Goal: Task Accomplishment & Management: Manage account settings

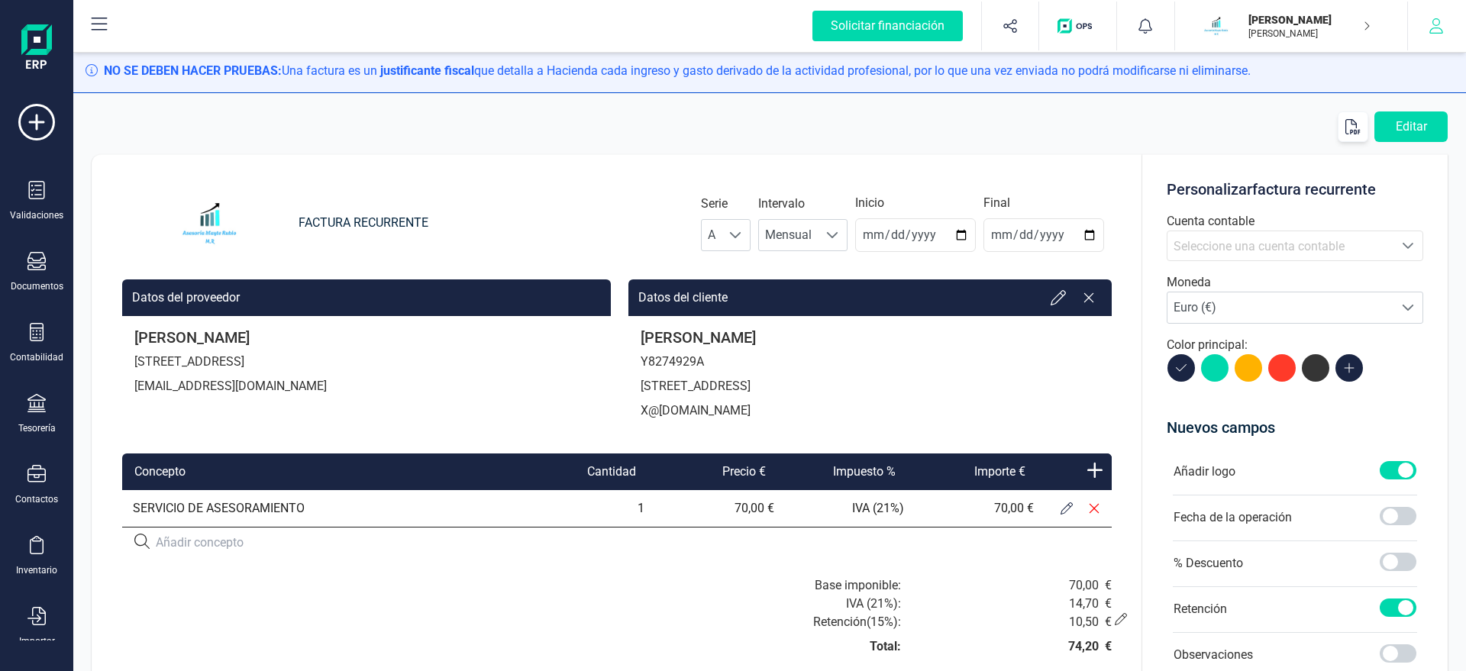
click at [1419, 30] on button "button" at bounding box center [1436, 26] width 57 height 49
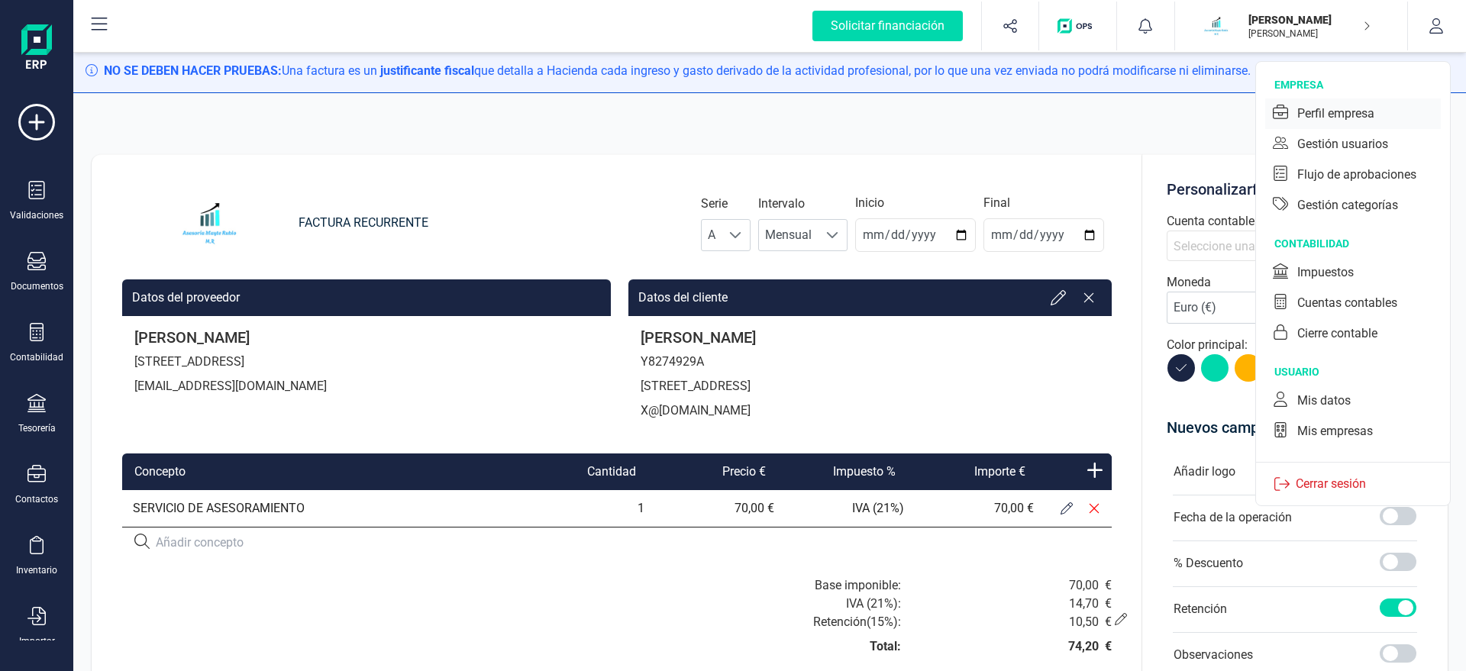
click at [1367, 121] on div "Perfil empresa" at bounding box center [1335, 114] width 77 height 18
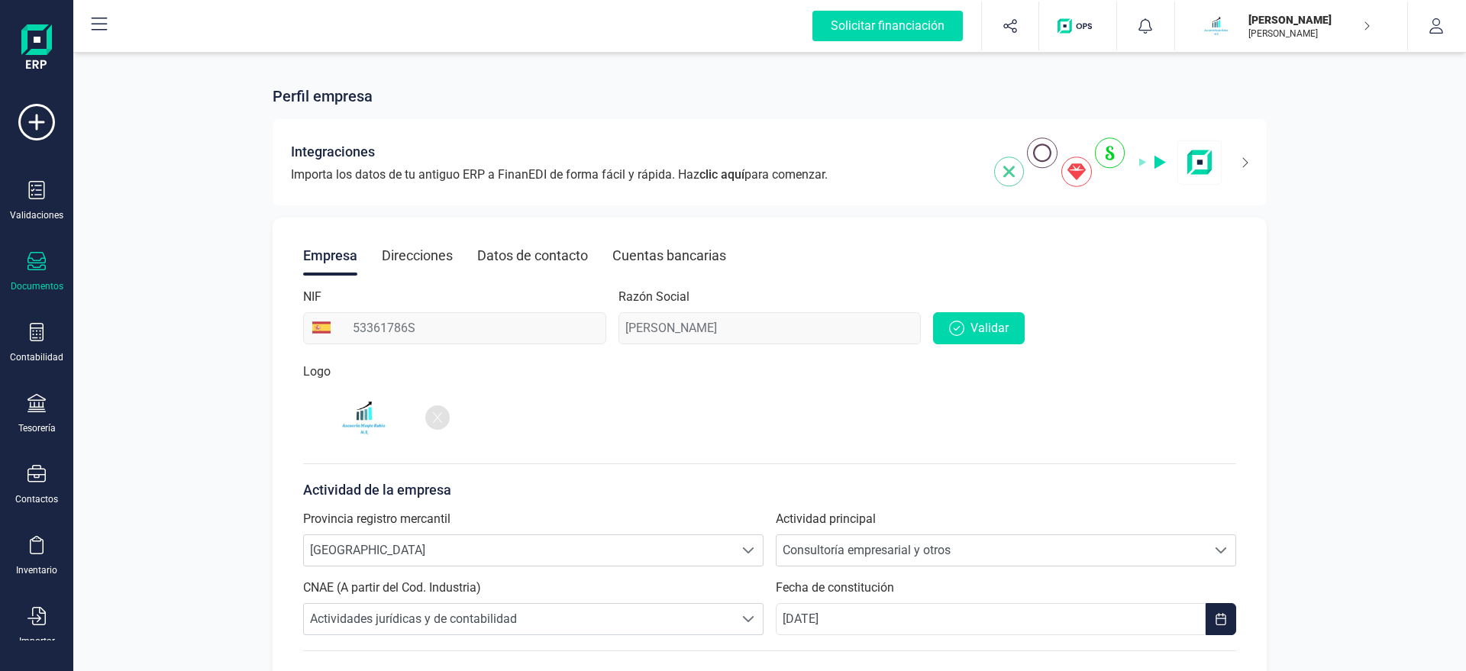
click at [48, 259] on div "Documentos" at bounding box center [36, 272] width 61 height 40
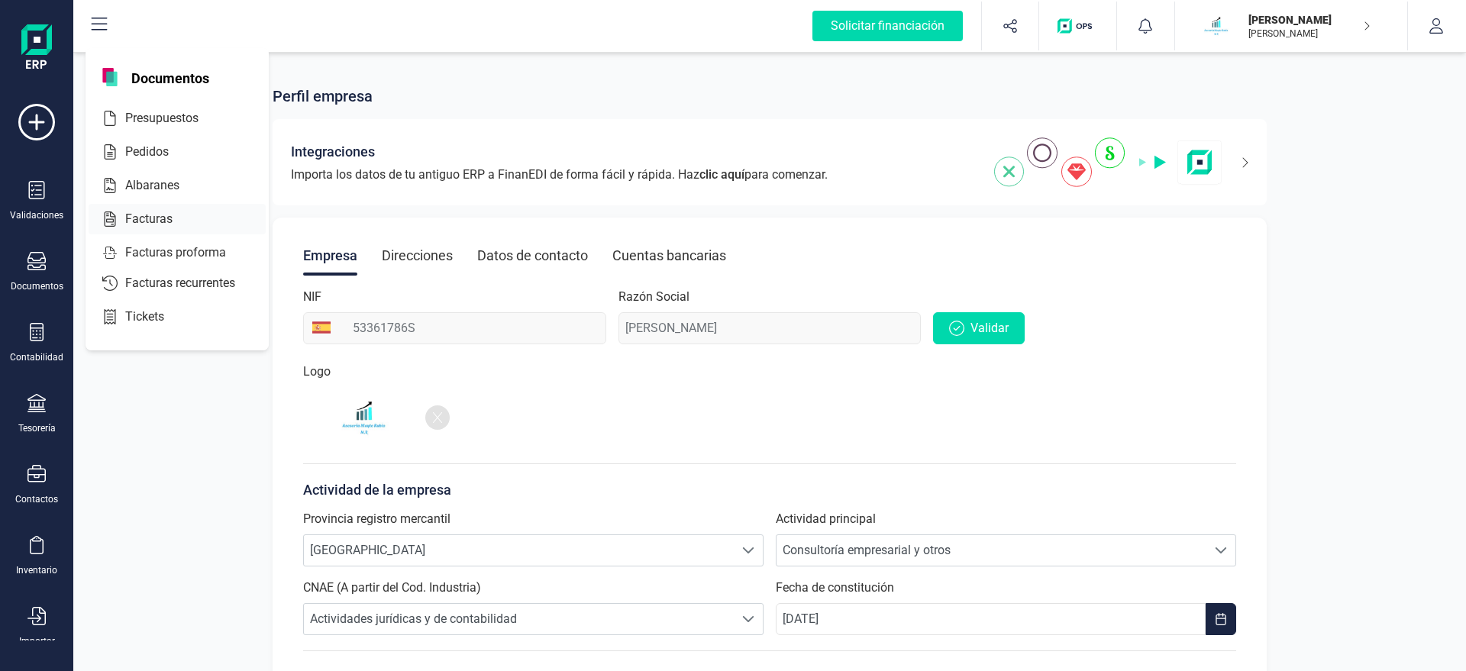
click at [168, 219] on span "Facturas" at bounding box center [159, 219] width 81 height 18
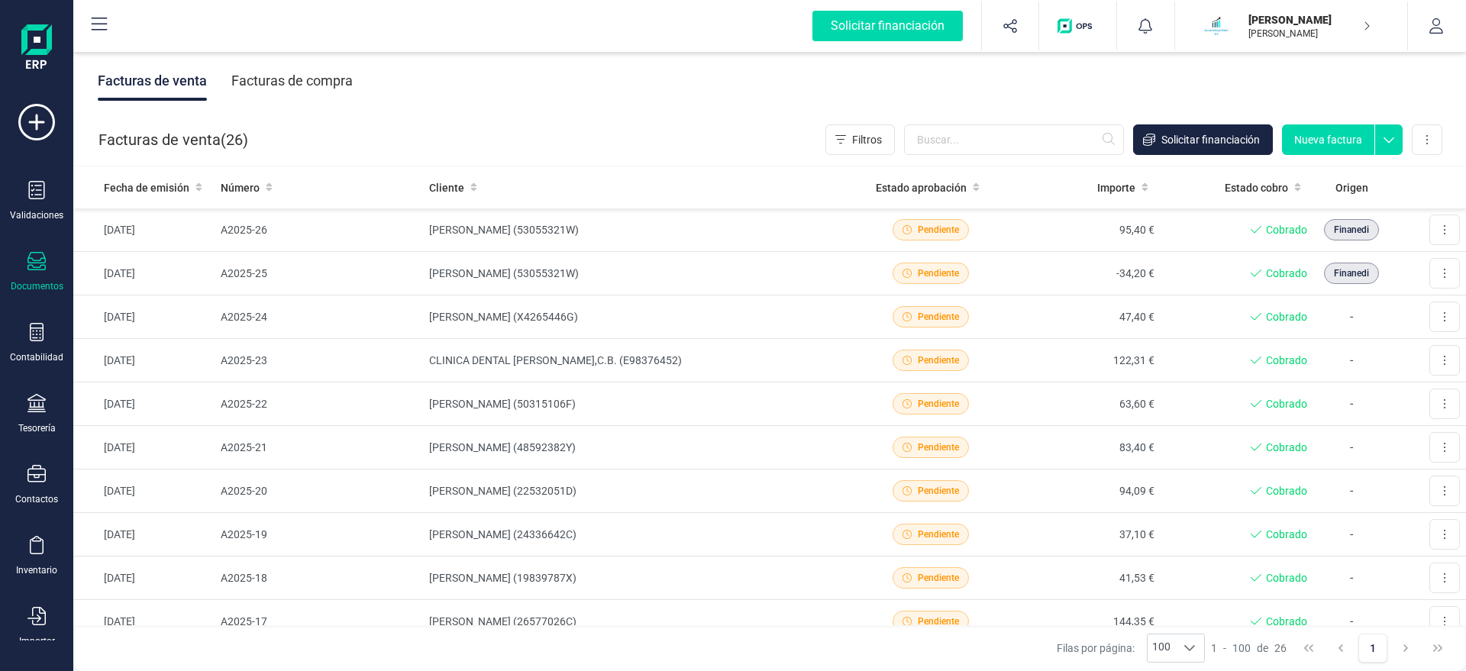
click at [36, 279] on div "Documentos" at bounding box center [36, 272] width 61 height 40
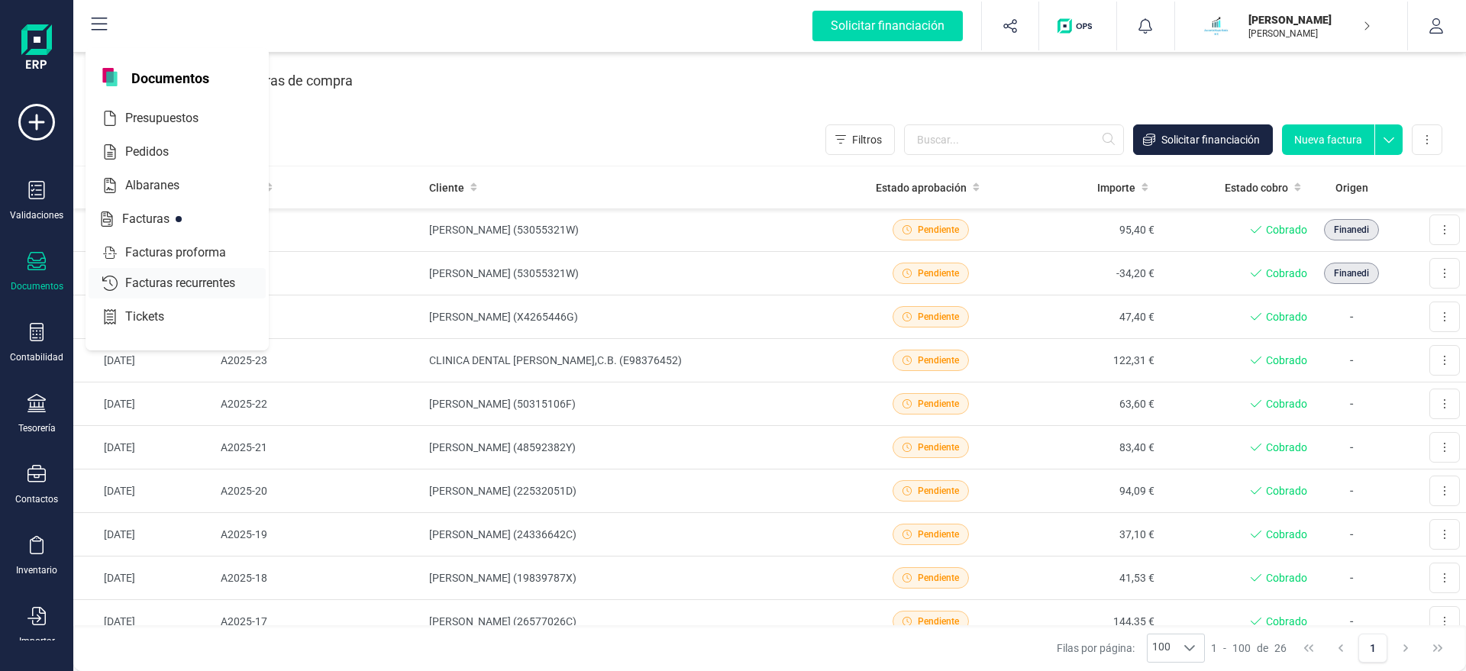
click at [208, 286] on span "Facturas recurrentes" at bounding box center [191, 283] width 144 height 18
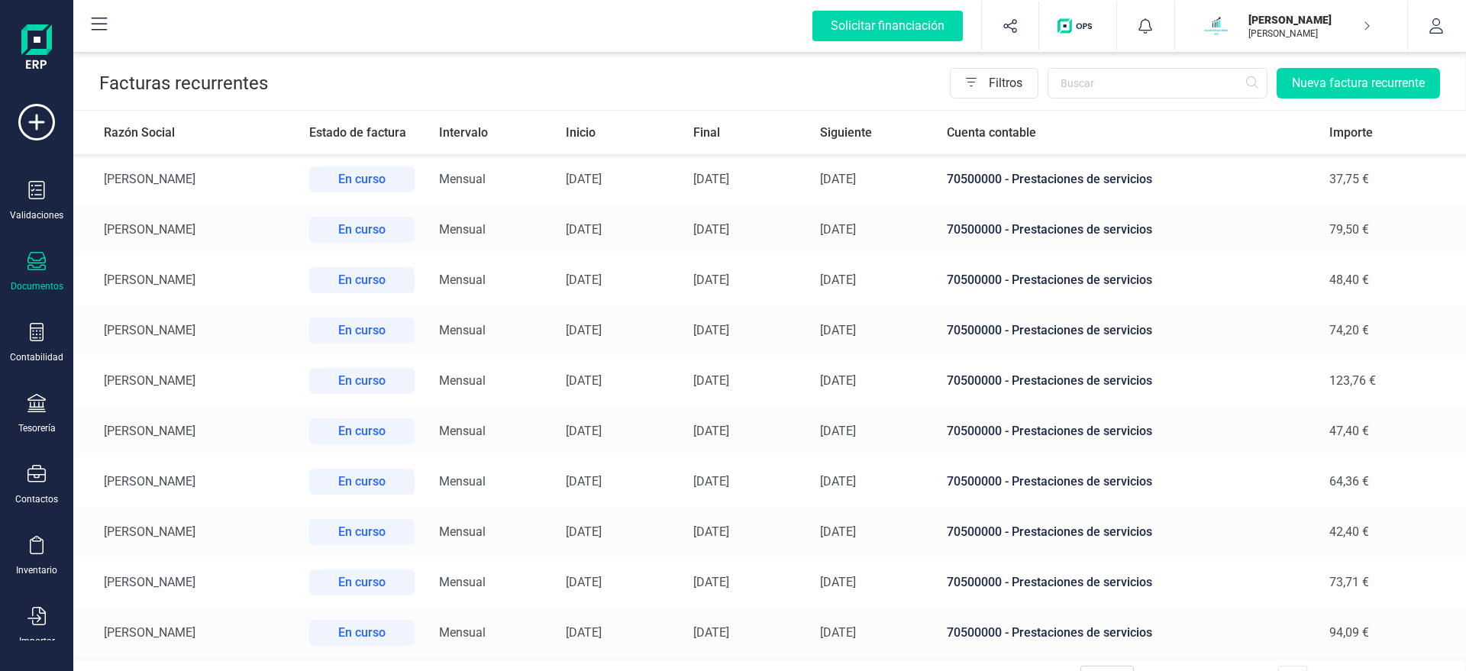
click at [185, 337] on td "[PERSON_NAME]" at bounding box center [185, 330] width 224 height 50
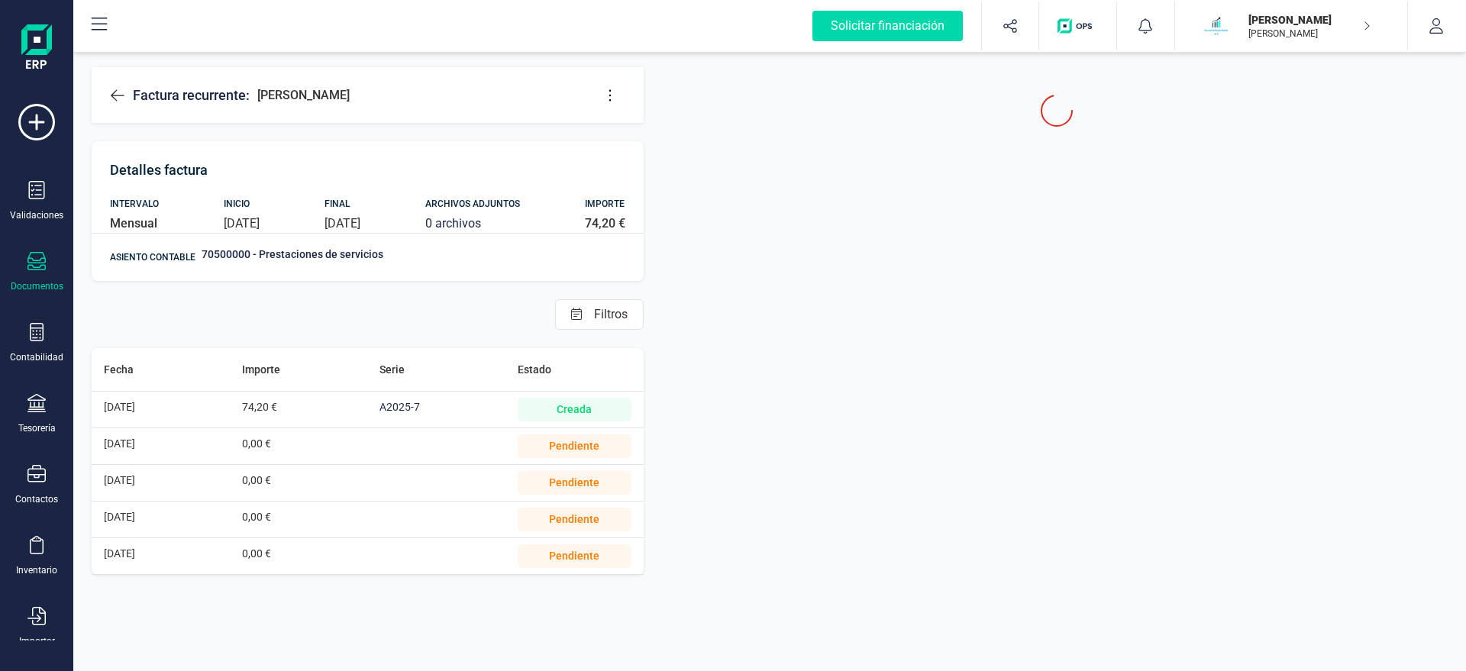
click at [614, 103] on button at bounding box center [610, 95] width 31 height 31
click at [657, 141] on span "Editar factura" at bounding box center [680, 141] width 110 height 12
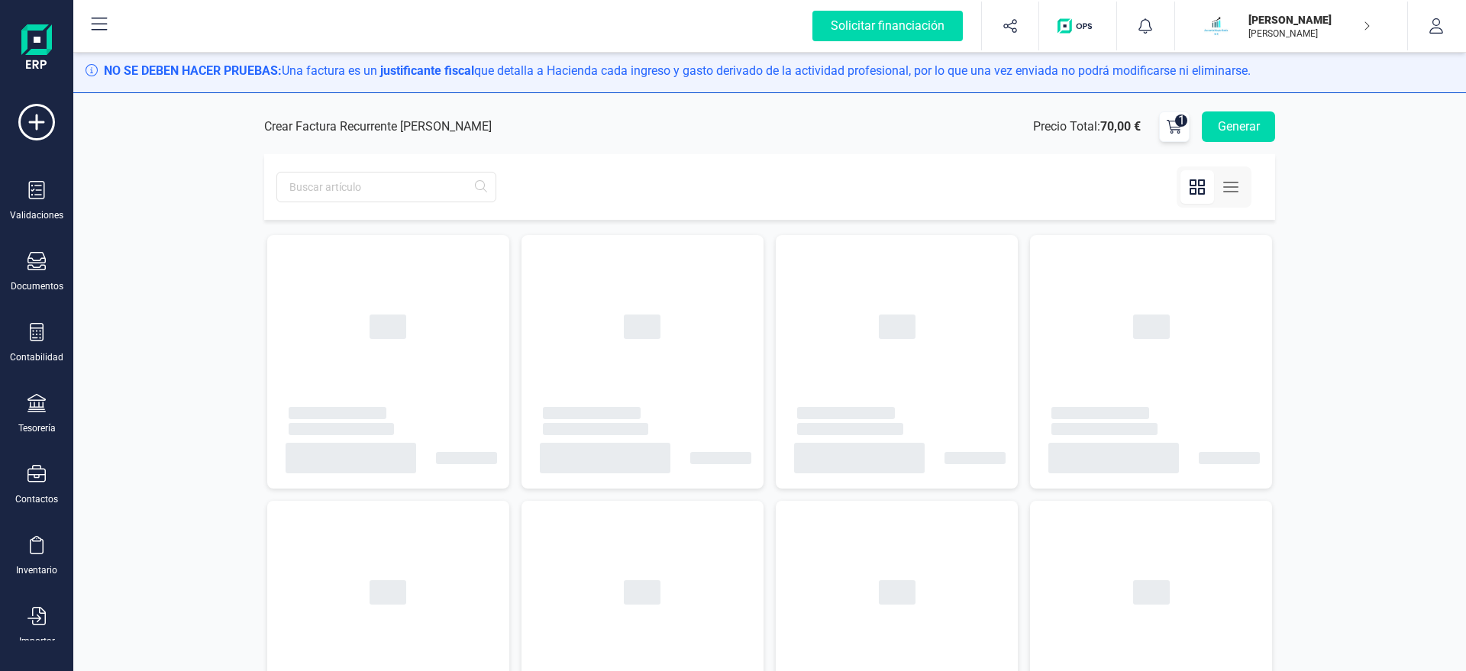
type input "[DATE]"
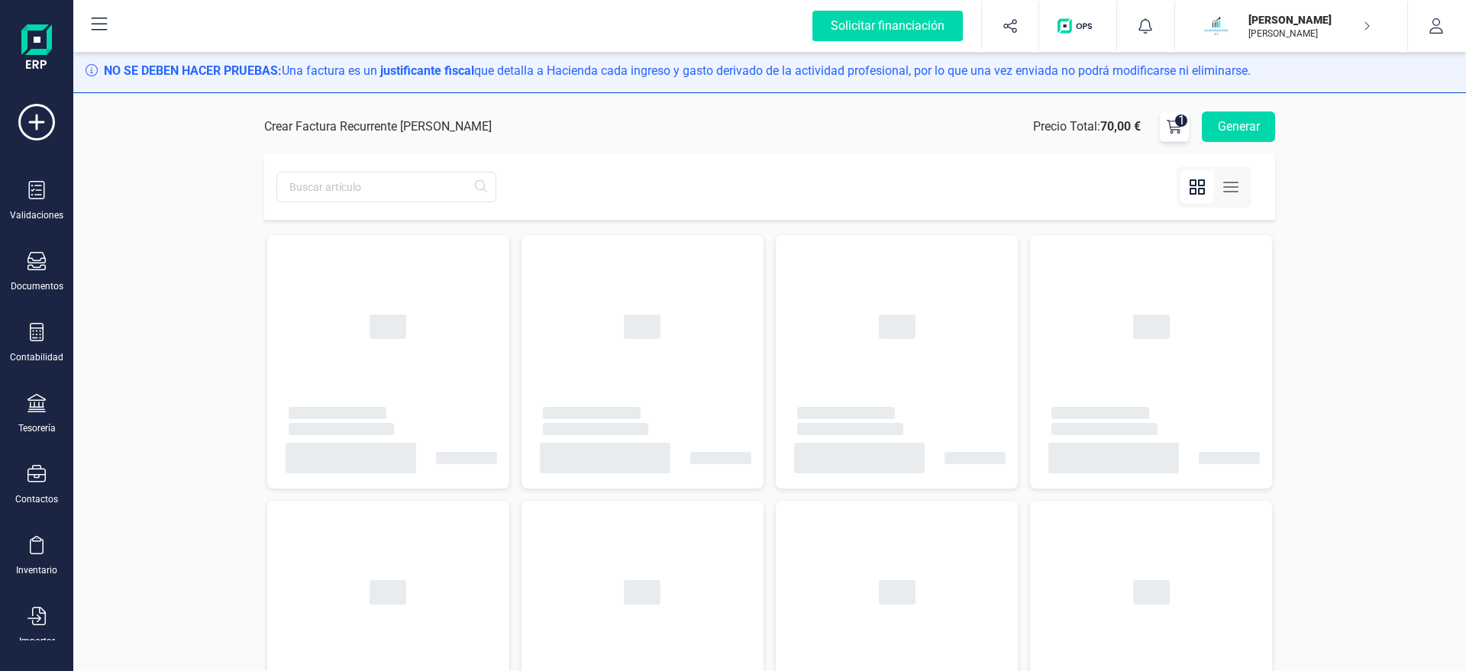
type input "[DATE]"
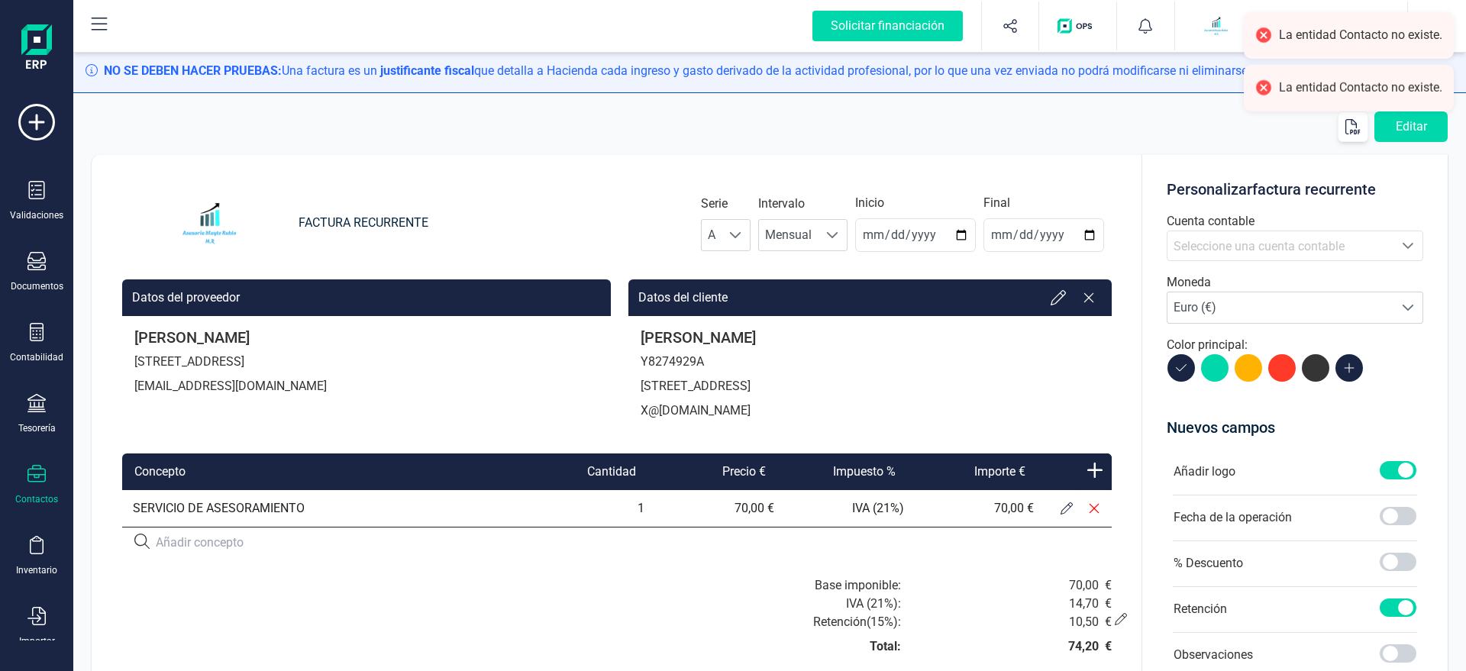
click at [53, 483] on div "Contactos" at bounding box center [36, 485] width 61 height 40
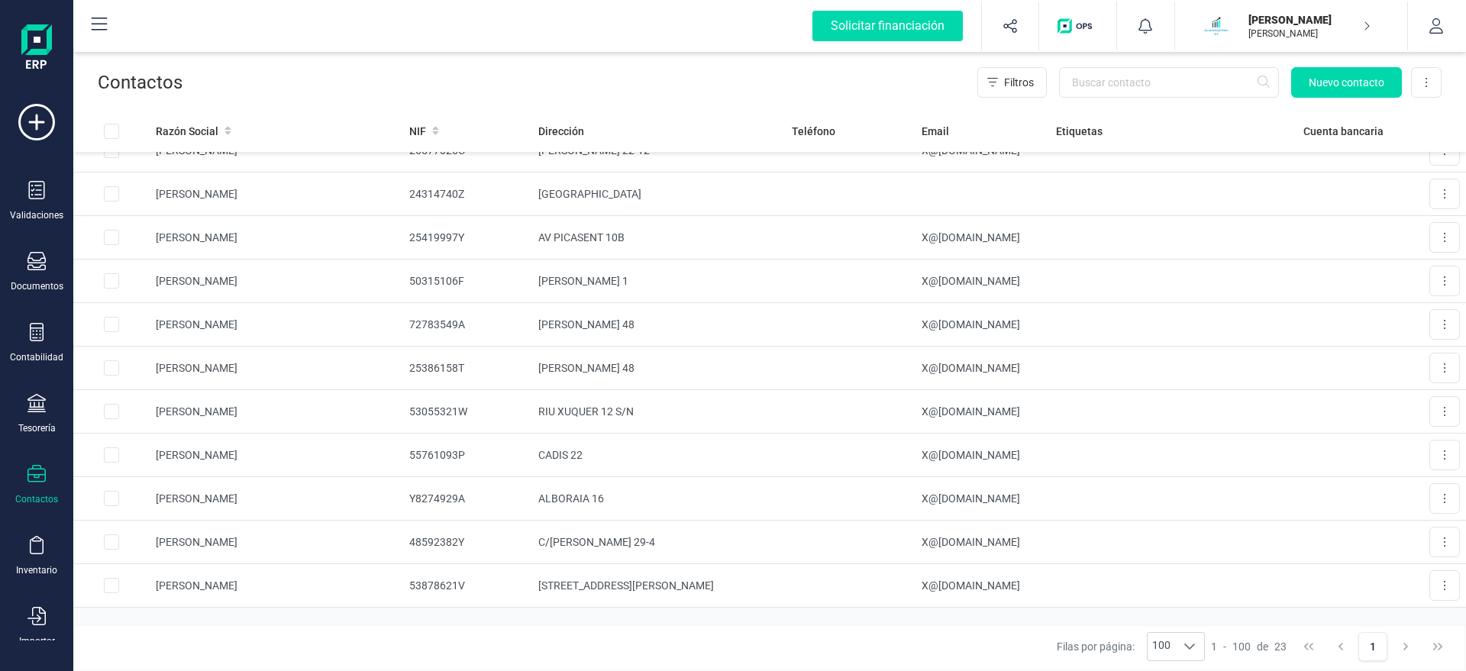
scroll to position [592, 0]
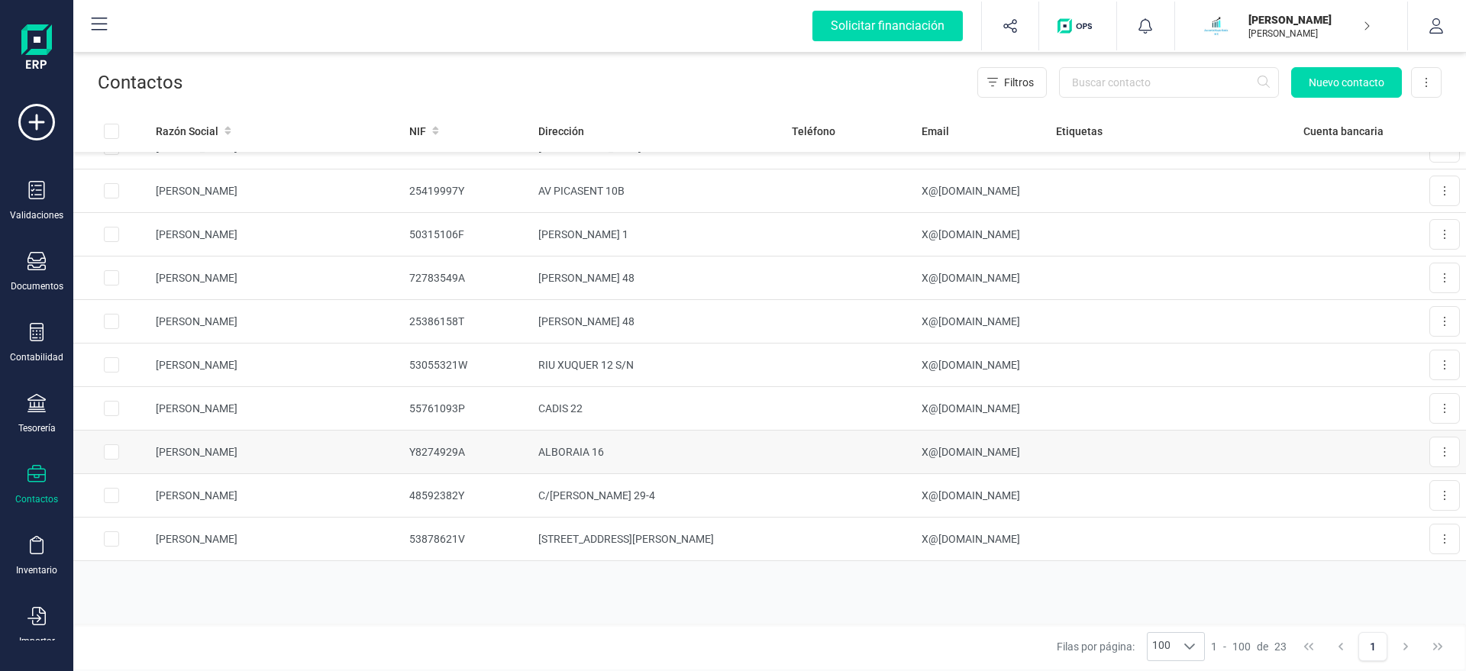
click at [270, 439] on td "[PERSON_NAME]" at bounding box center [276, 453] width 253 height 44
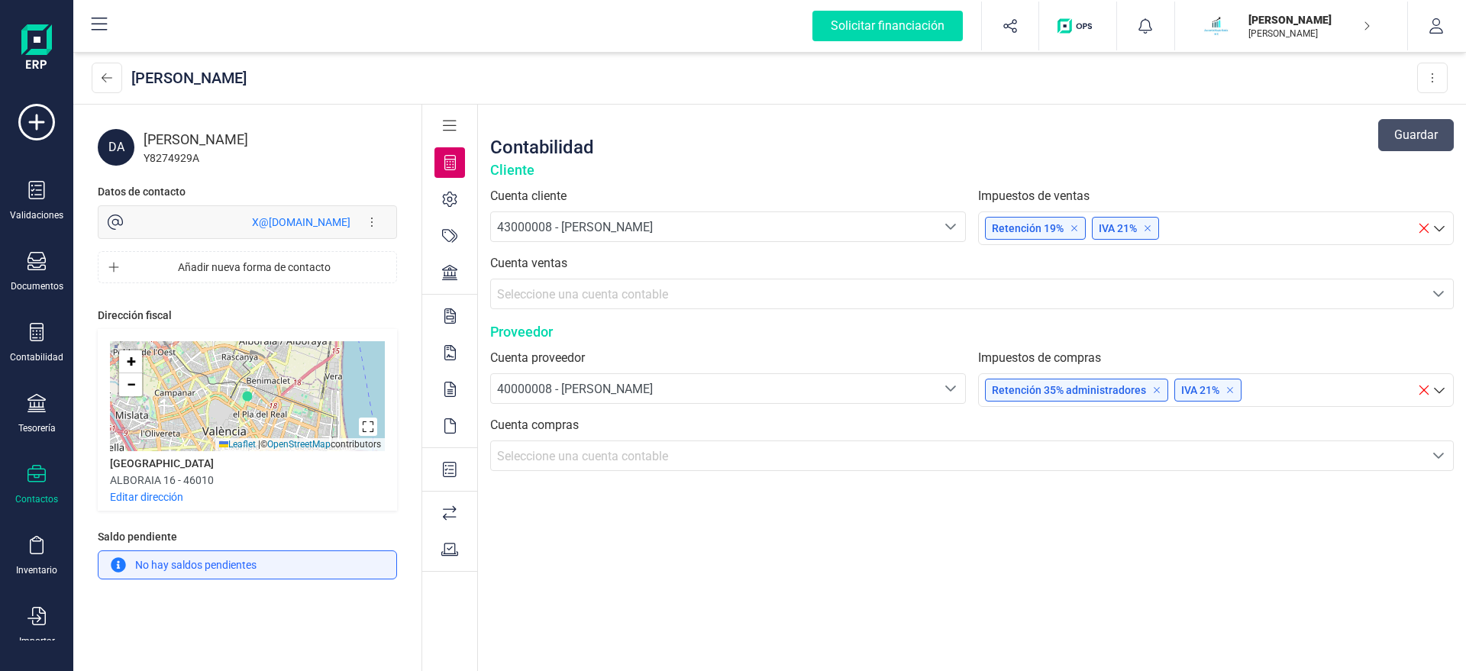
click at [1048, 293] on div "Seleccione una cuenta contable" at bounding box center [957, 295] width 921 height 18
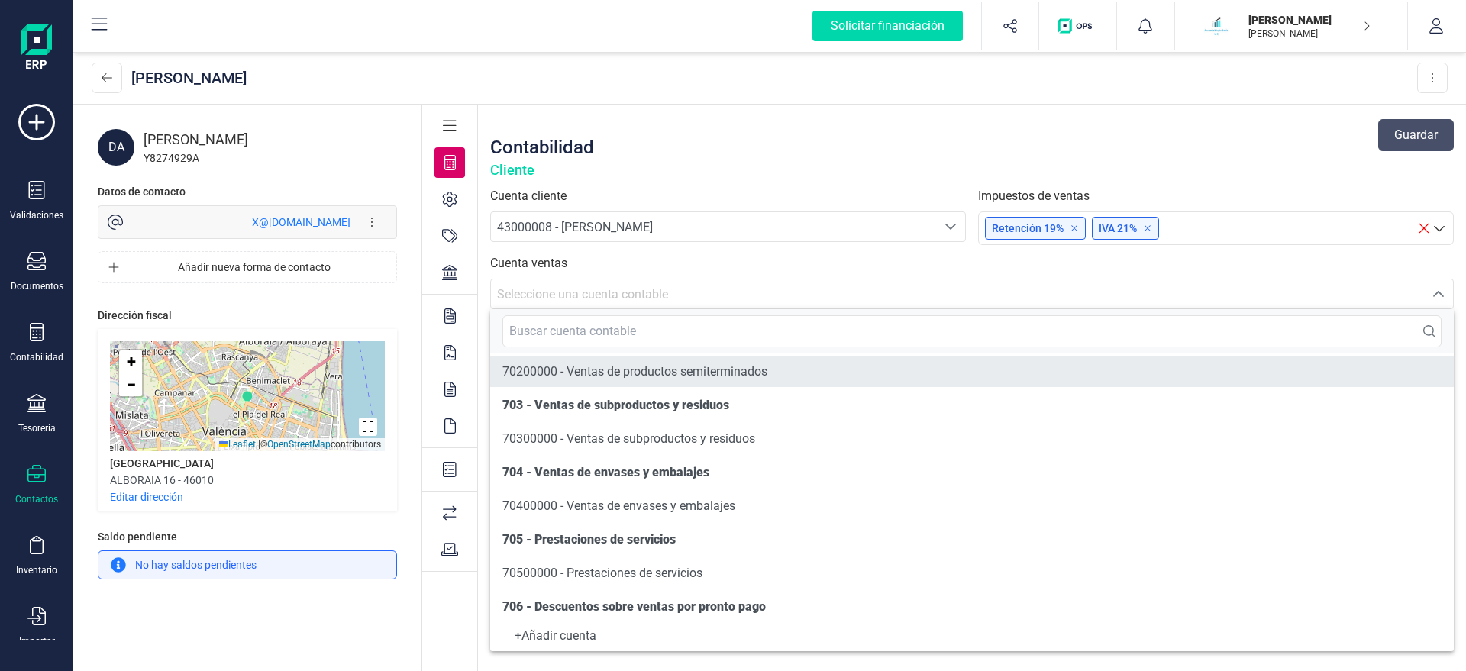
scroll to position [261, 0]
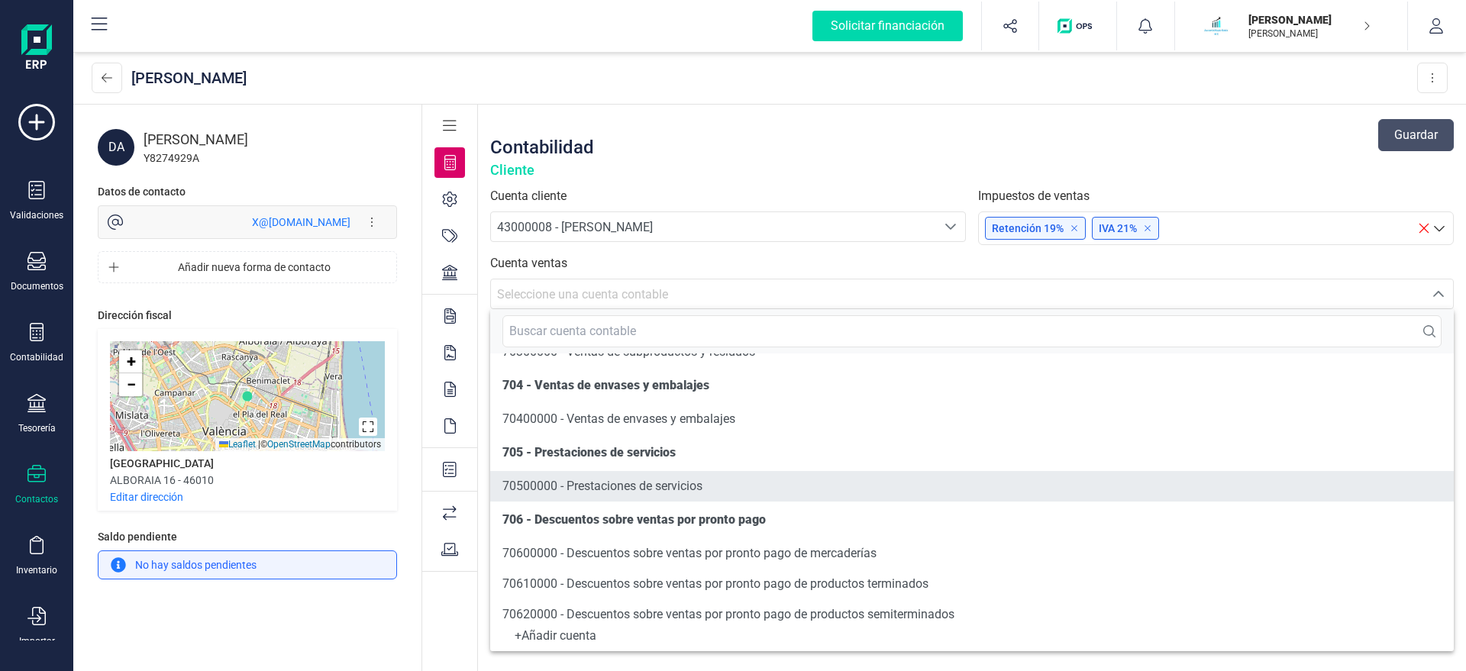
click at [585, 482] on span "70500000 - Prestaciones de servicios" at bounding box center [602, 486] width 200 height 15
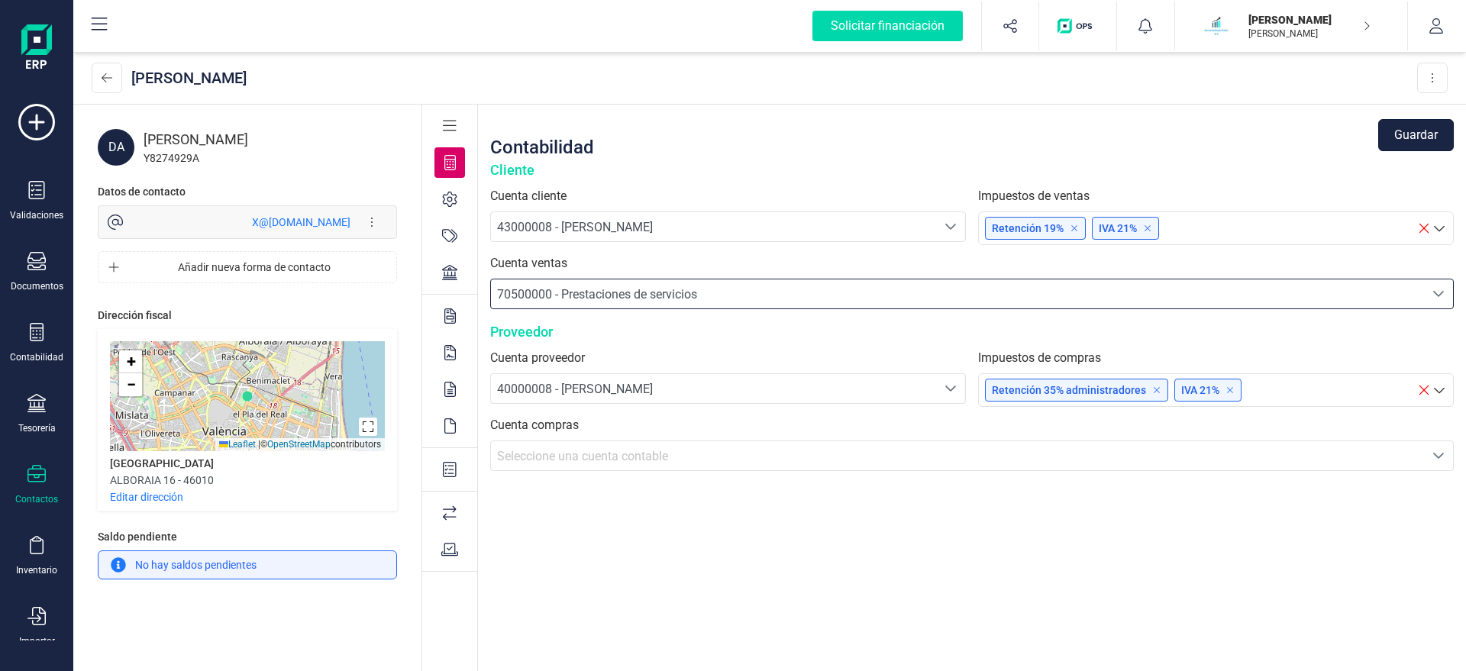
click at [1419, 134] on button "Guardar" at bounding box center [1416, 135] width 76 height 32
click at [1427, 78] on button at bounding box center [1432, 78] width 31 height 31
click at [37, 266] on icon at bounding box center [36, 261] width 18 height 18
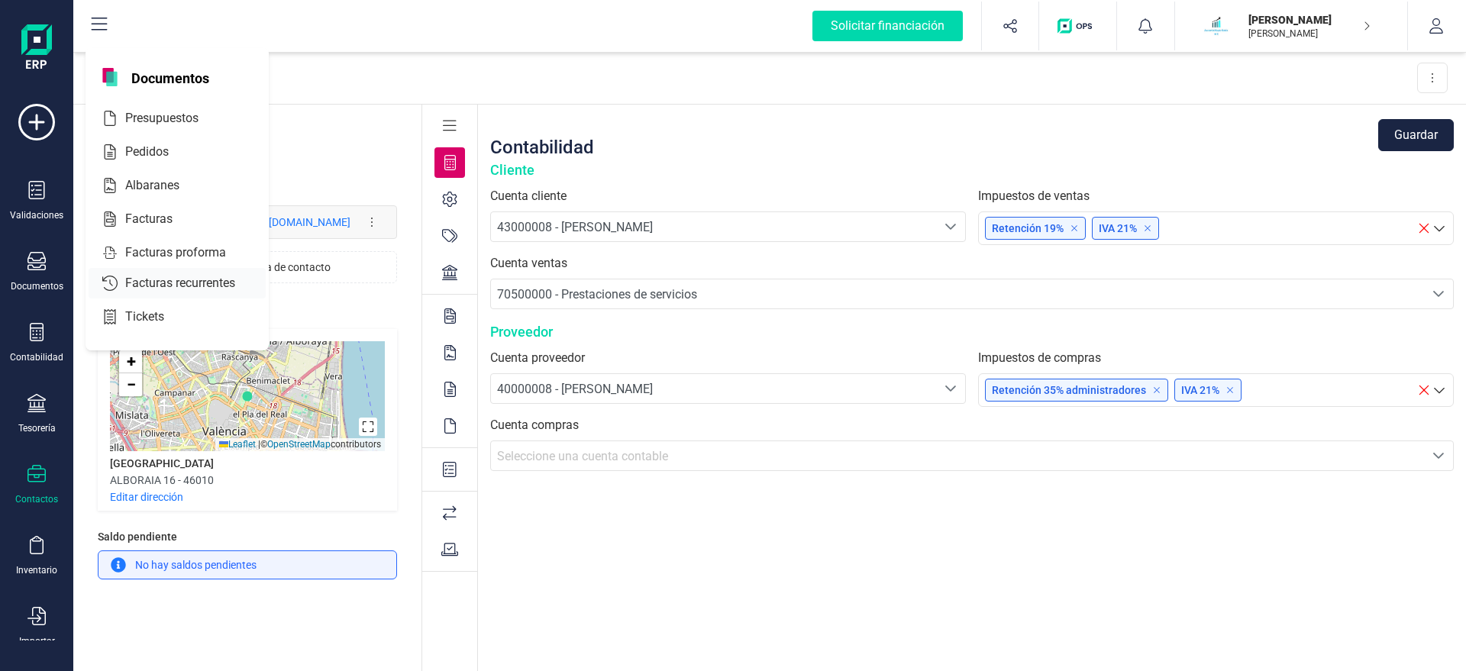
click at [221, 285] on span "Facturas recurrentes" at bounding box center [191, 283] width 144 height 18
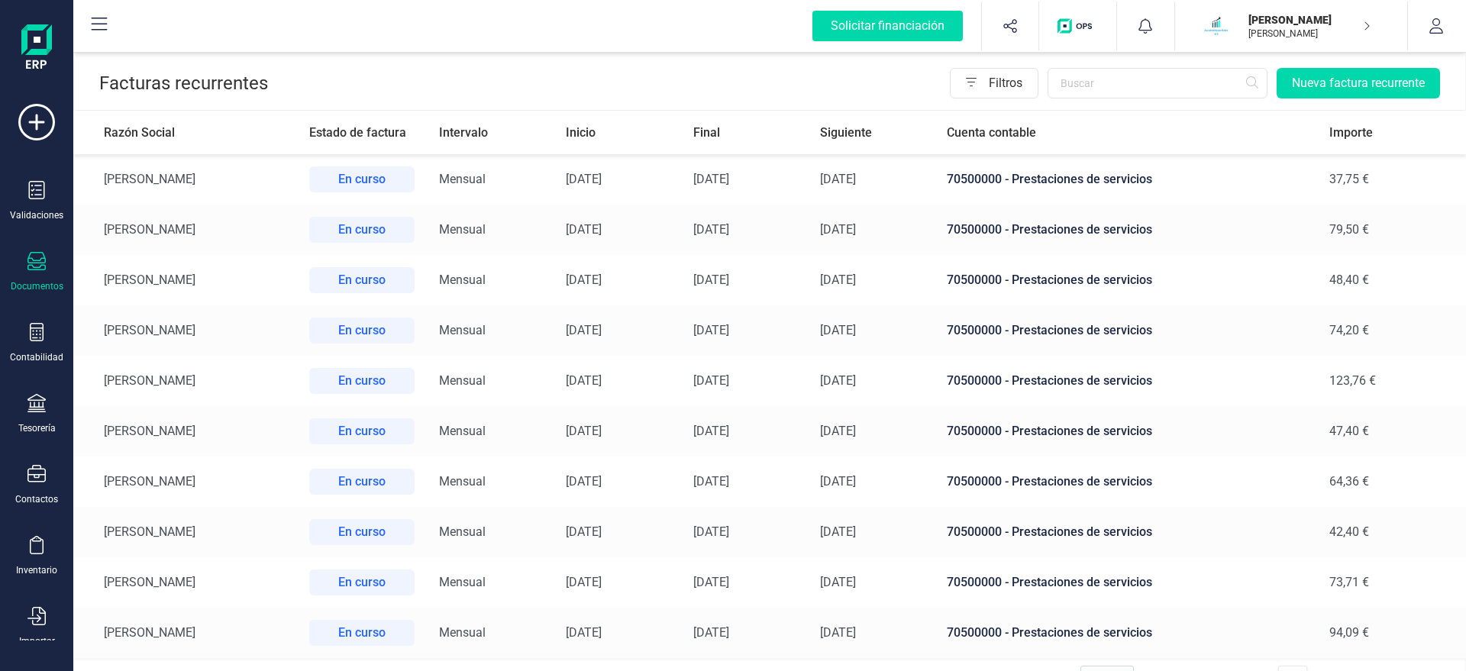
click at [246, 325] on td "[PERSON_NAME]" at bounding box center [185, 330] width 224 height 50
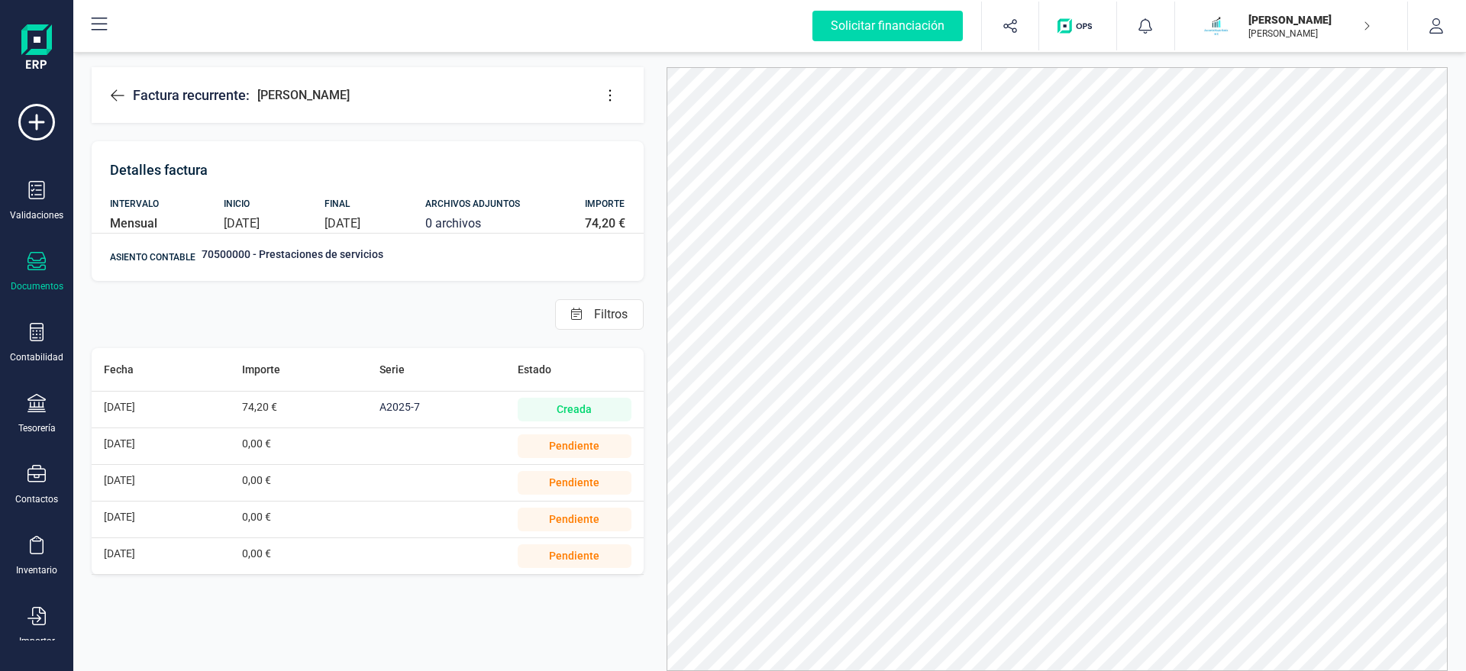
click at [356, 444] on li "[DATE] 0,00 € Pendiente" at bounding box center [368, 446] width 552 height 37
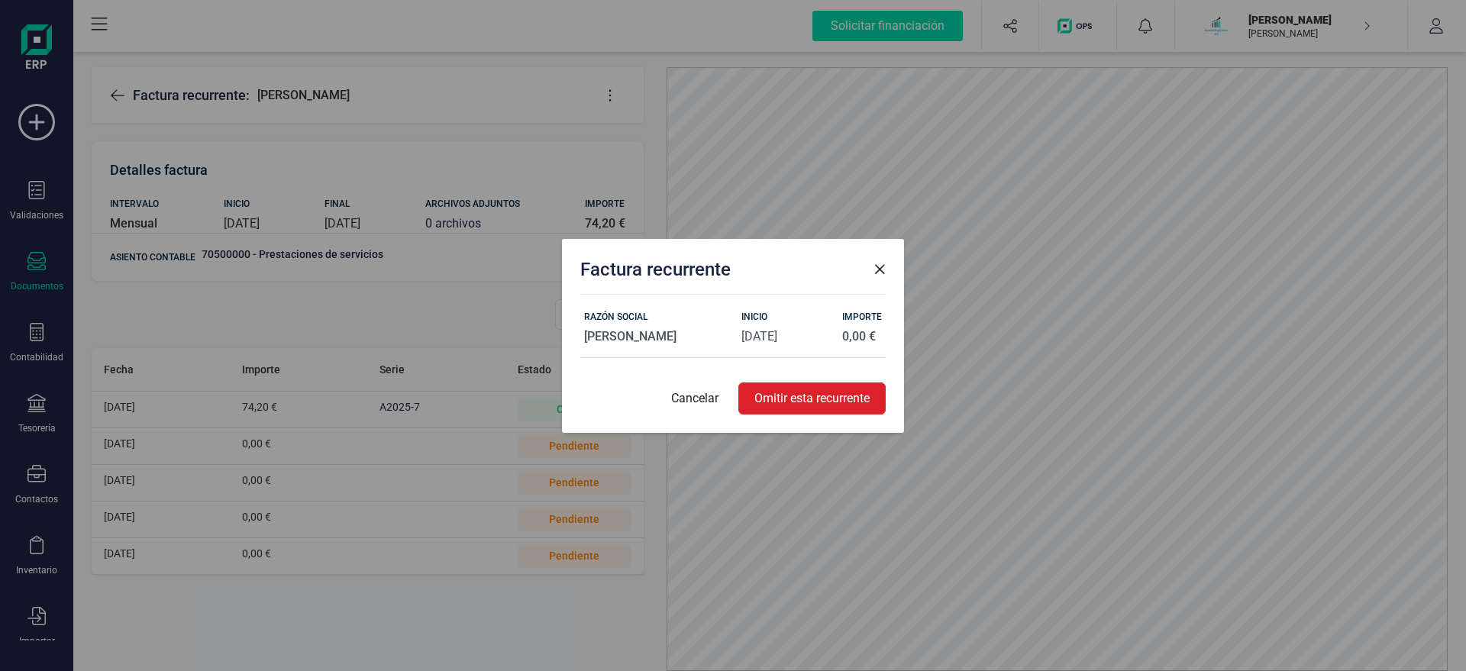
click at [696, 396] on p "Cancelar" at bounding box center [694, 398] width 47 height 18
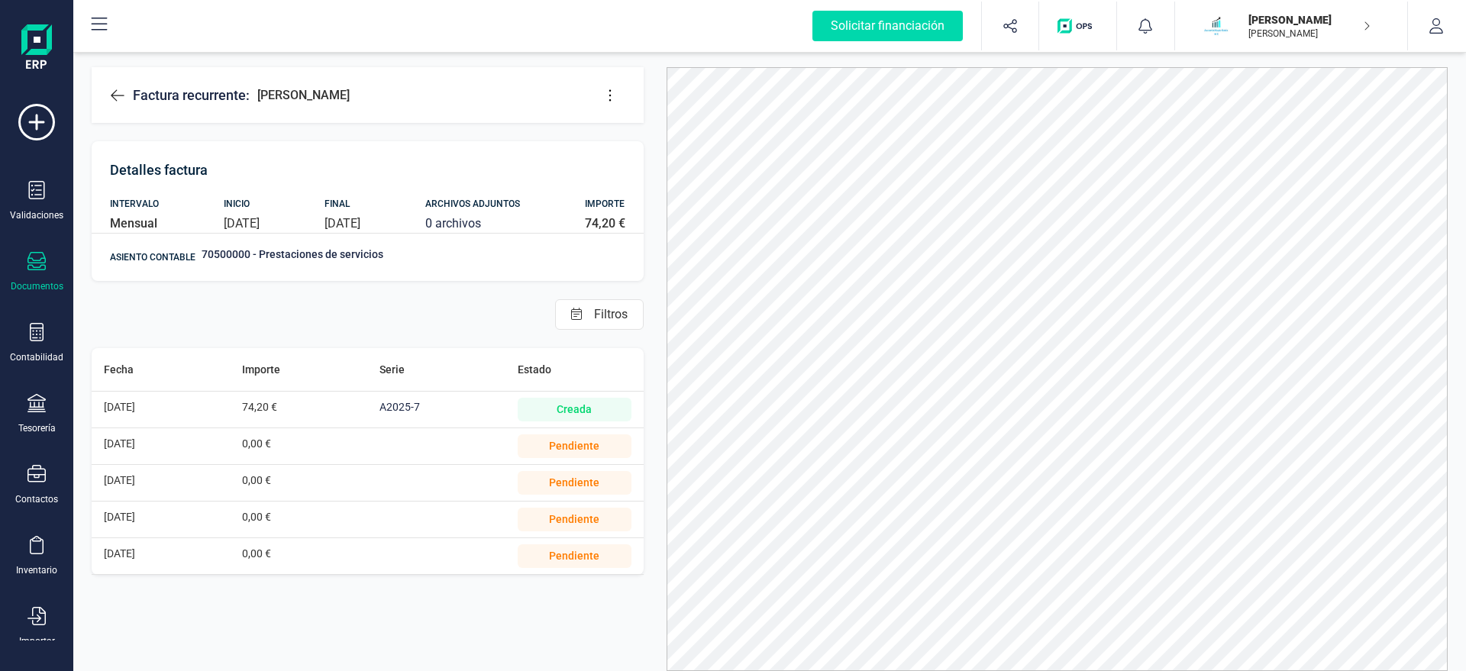
click at [613, 91] on icon at bounding box center [609, 95] width 15 height 15
click at [632, 147] on span "Editar factura" at bounding box center [680, 141] width 110 height 12
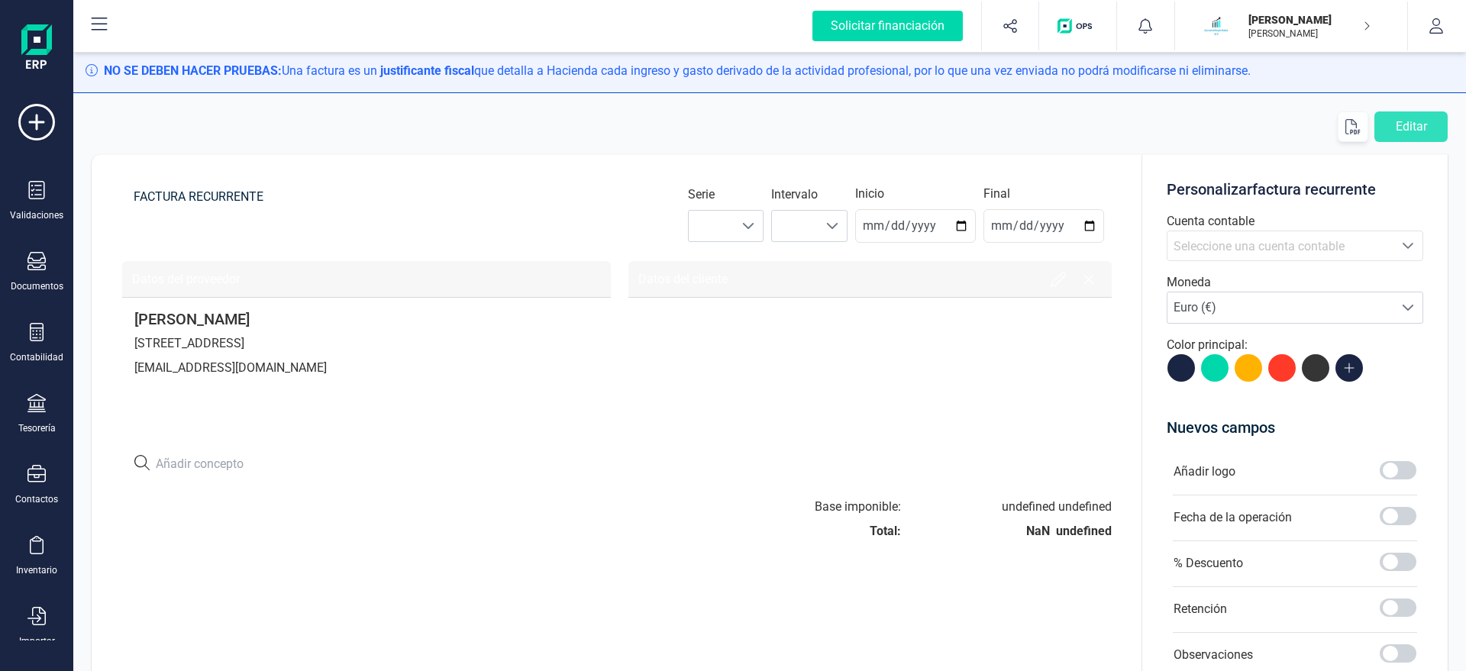
type input "[DATE]"
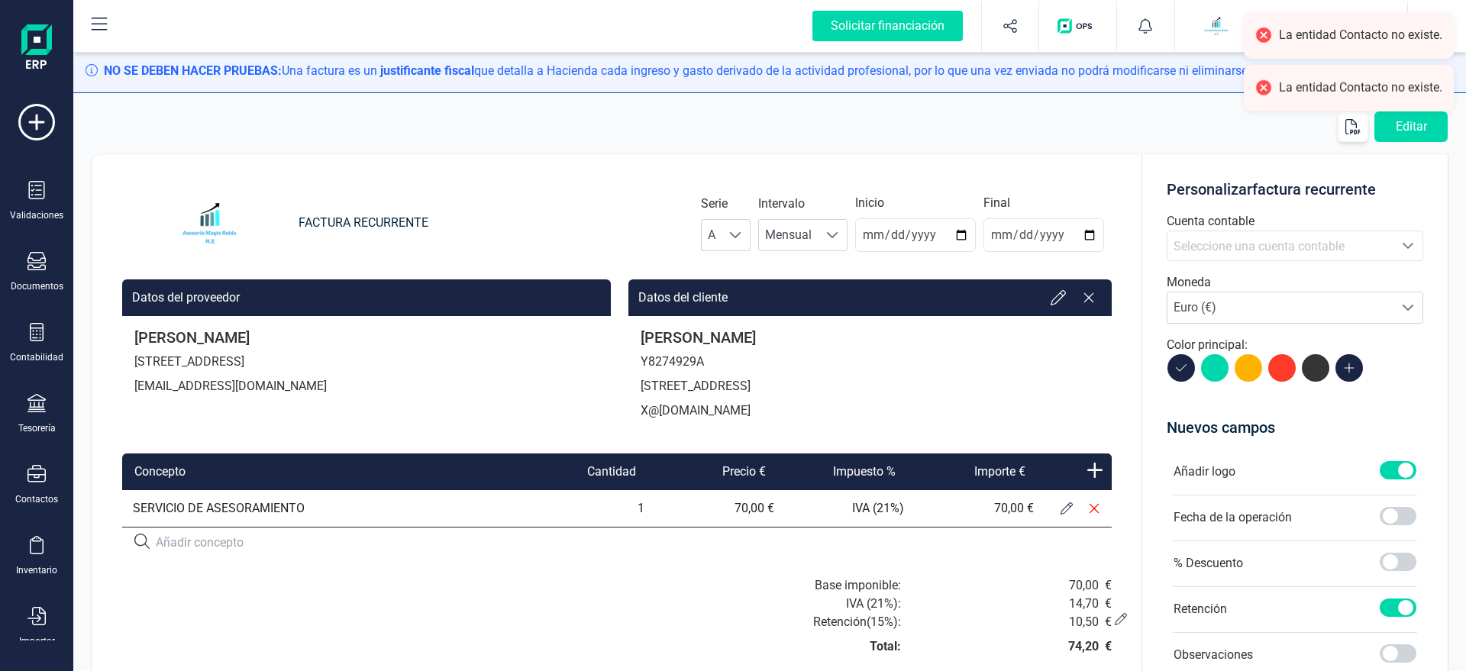
click at [1059, 511] on button at bounding box center [1066, 508] width 27 height 27
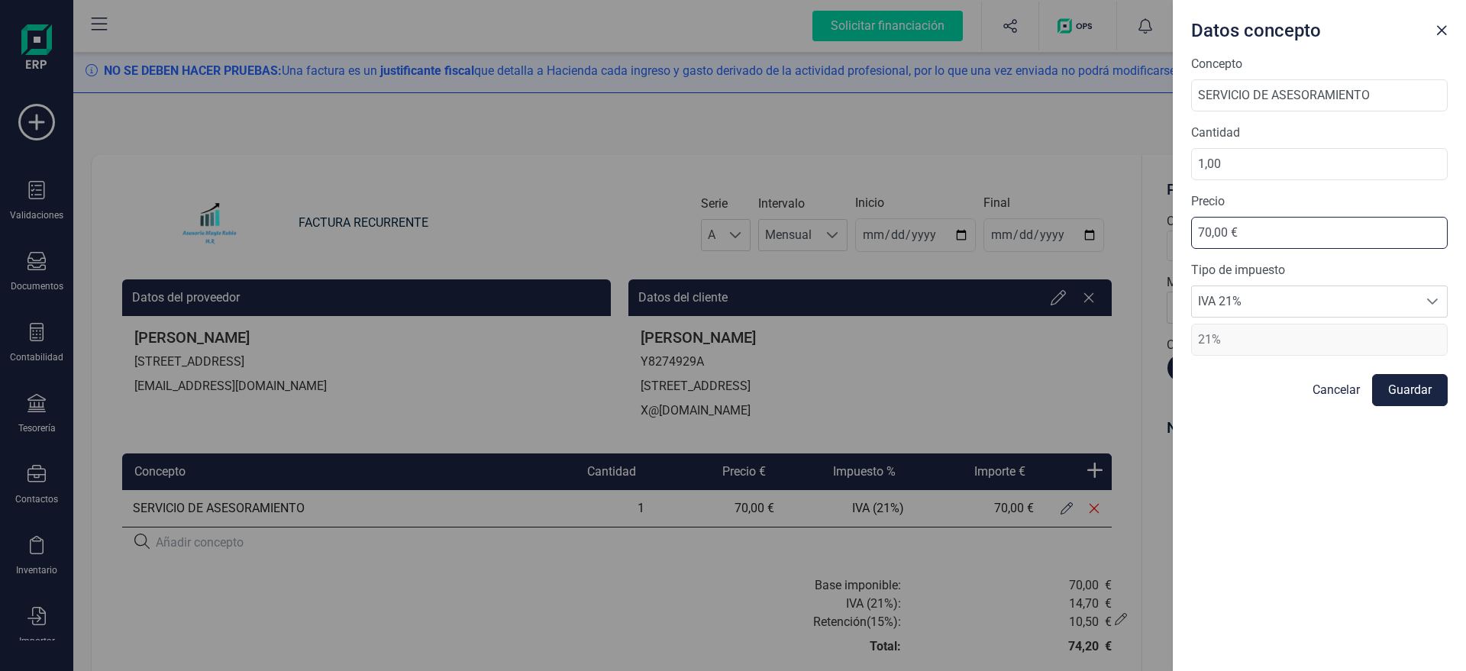
drag, startPoint x: 1256, startPoint y: 236, endPoint x: 1114, endPoint y: 243, distance: 142.2
click at [1191, 243] on input "70,00 €" at bounding box center [1319, 233] width 257 height 32
type input "40,00 €"
click at [1416, 386] on button "Guardar" at bounding box center [1410, 390] width 76 height 32
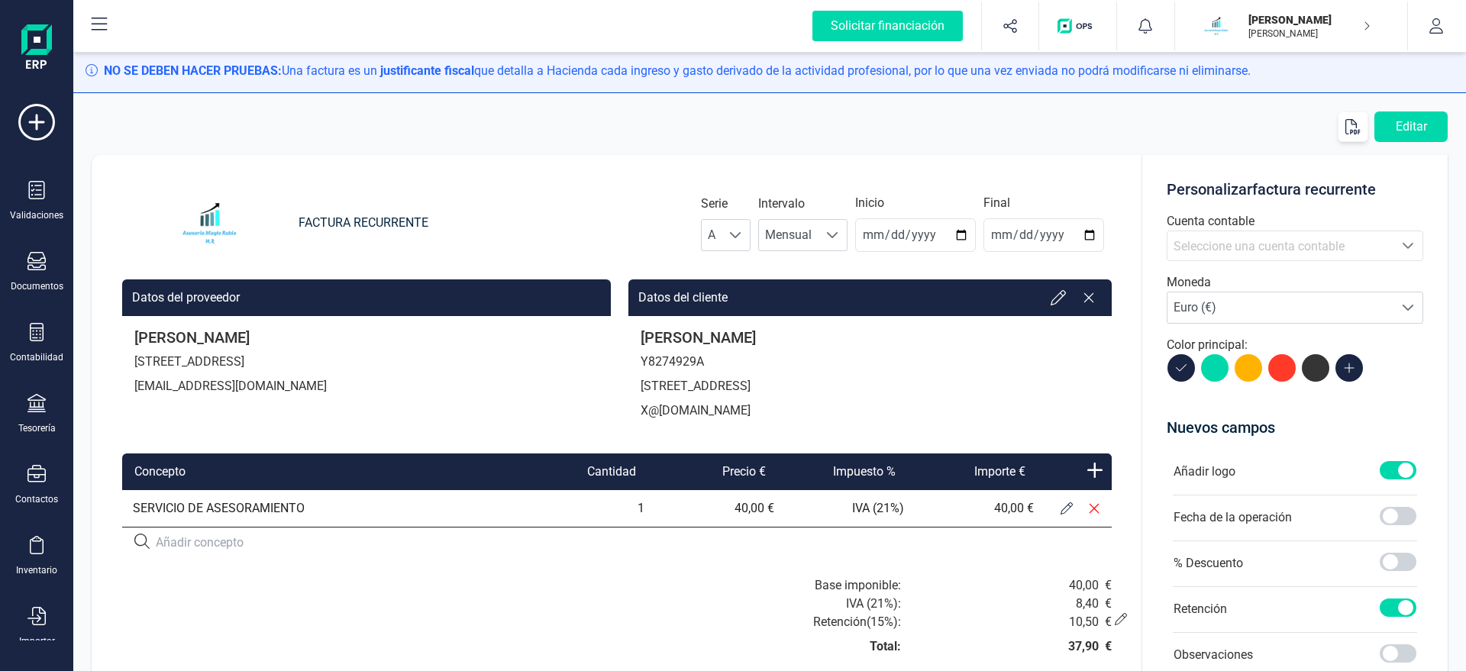
click at [1115, 627] on div "10,50 €" at bounding box center [1017, 622] width 211 height 18
click at [1125, 620] on icon at bounding box center [1121, 619] width 12 height 12
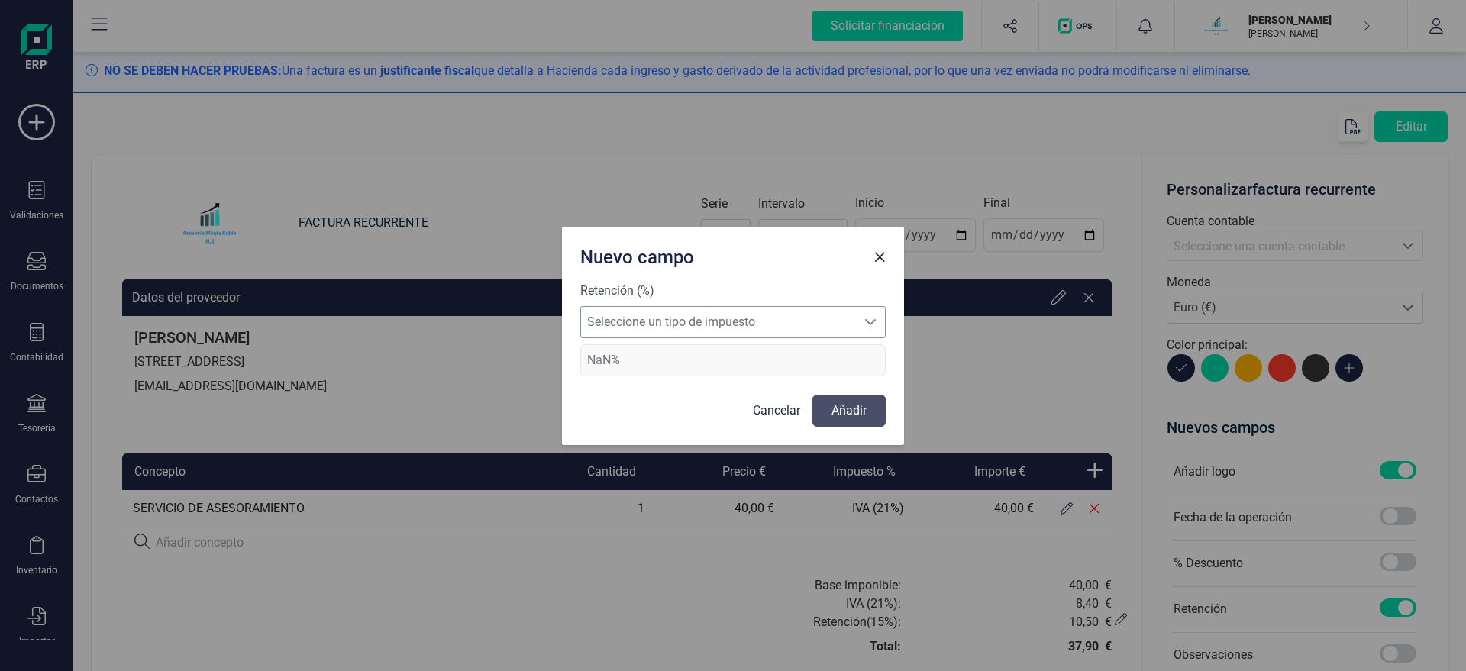
click at [775, 324] on span "Seleccione un tipo de impuesto" at bounding box center [718, 322] width 275 height 31
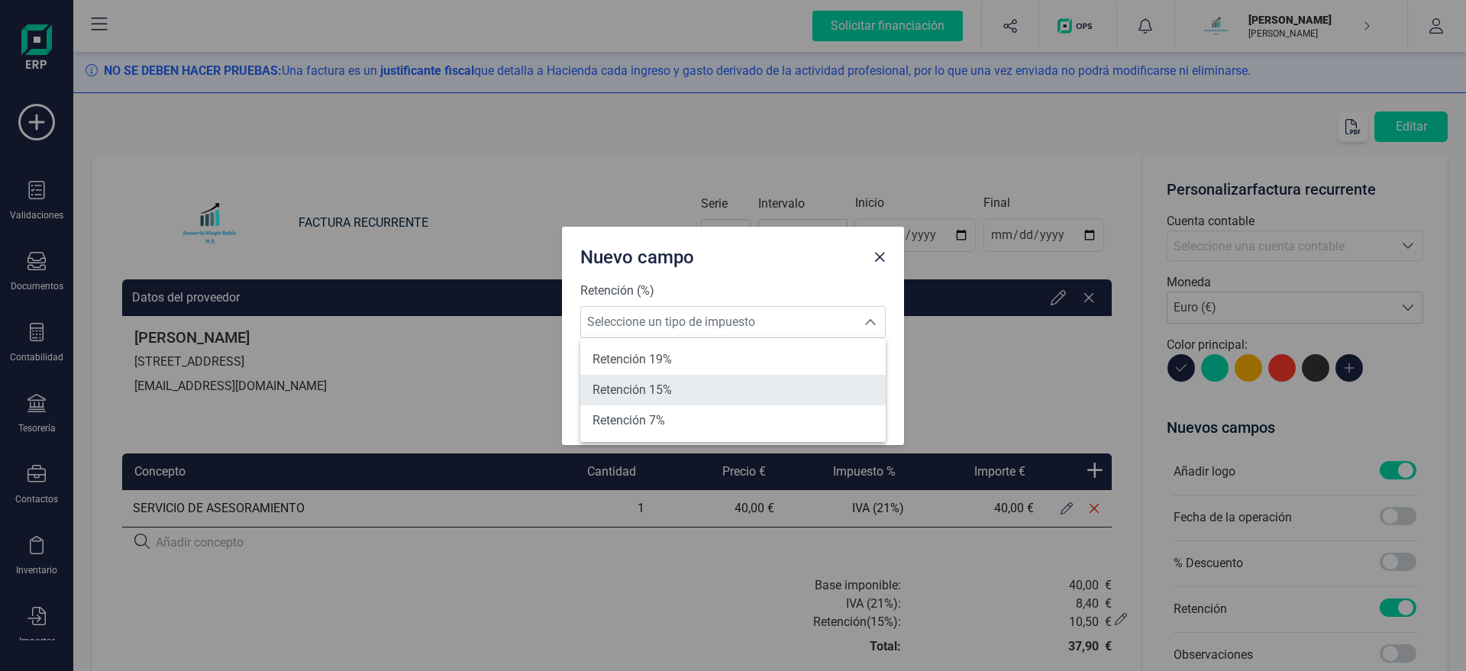
click at [709, 389] on li "Retención 15%" at bounding box center [732, 390] width 305 height 31
type input "15%"
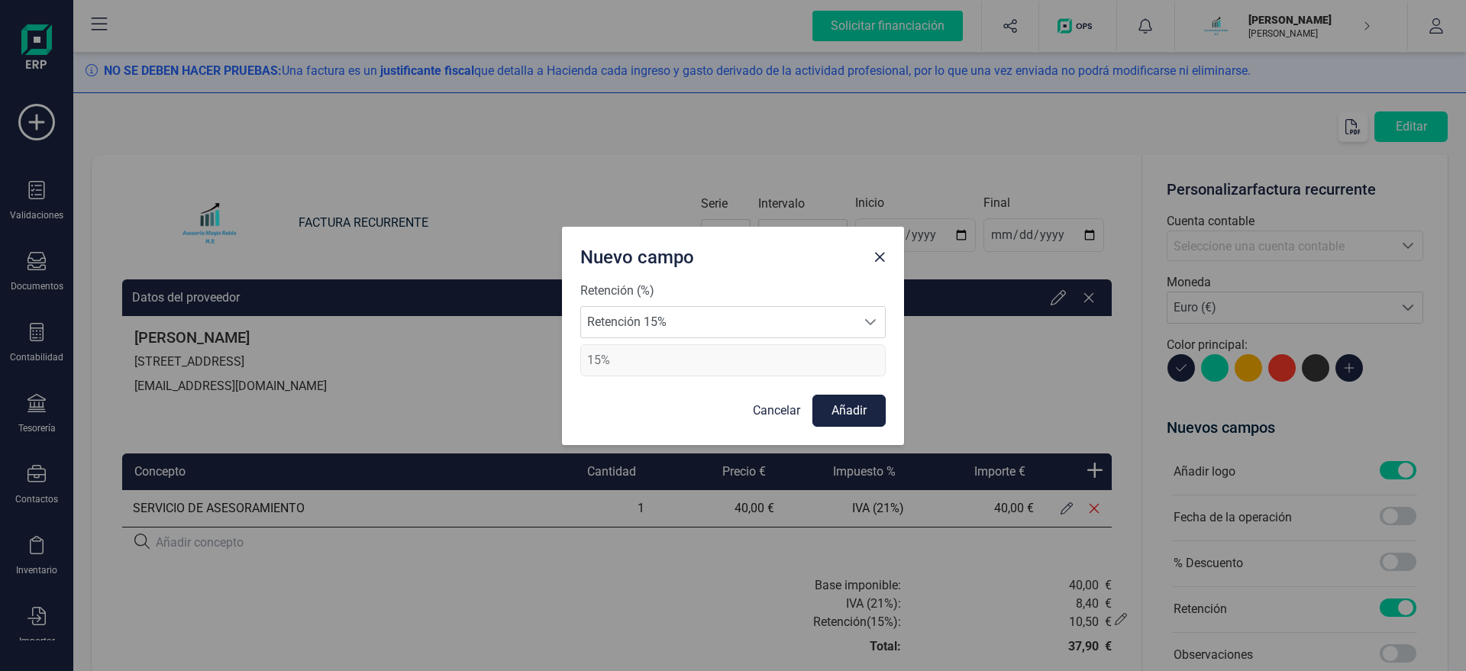
click at [862, 408] on button "Añadir" at bounding box center [848, 411] width 73 height 32
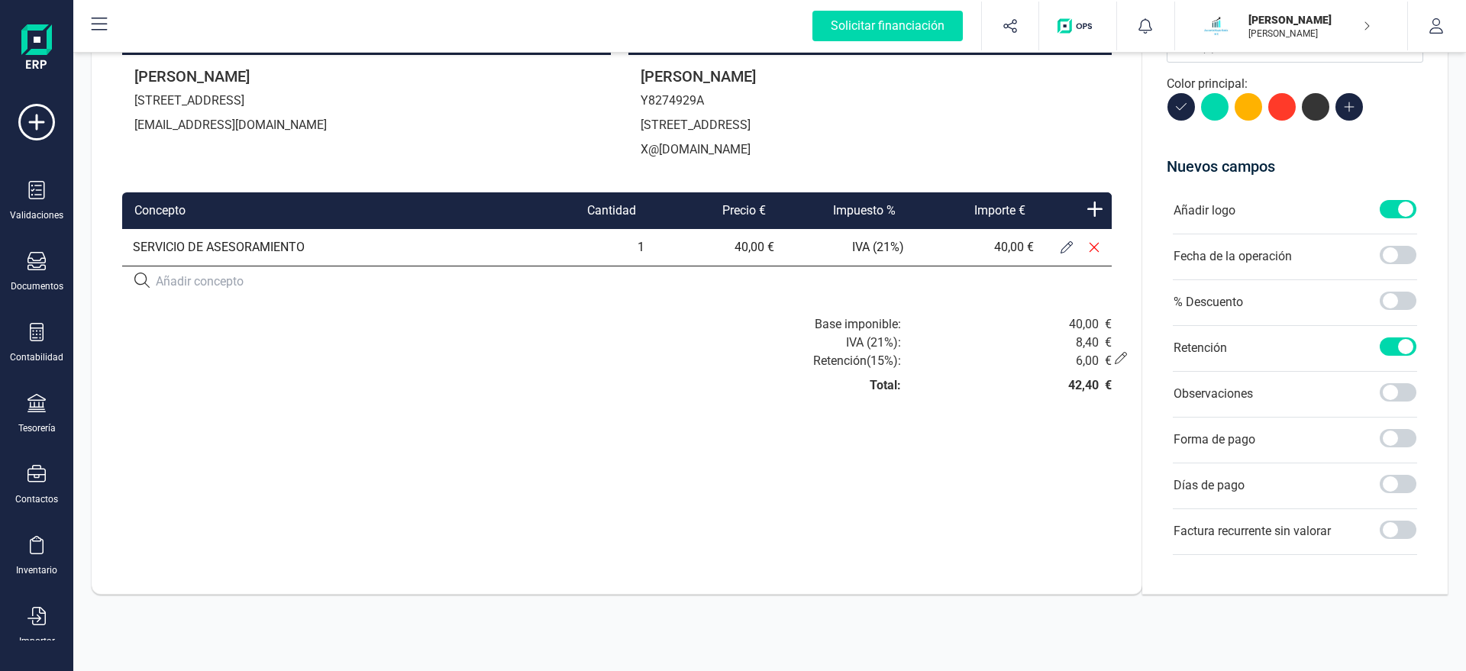
scroll to position [0, 0]
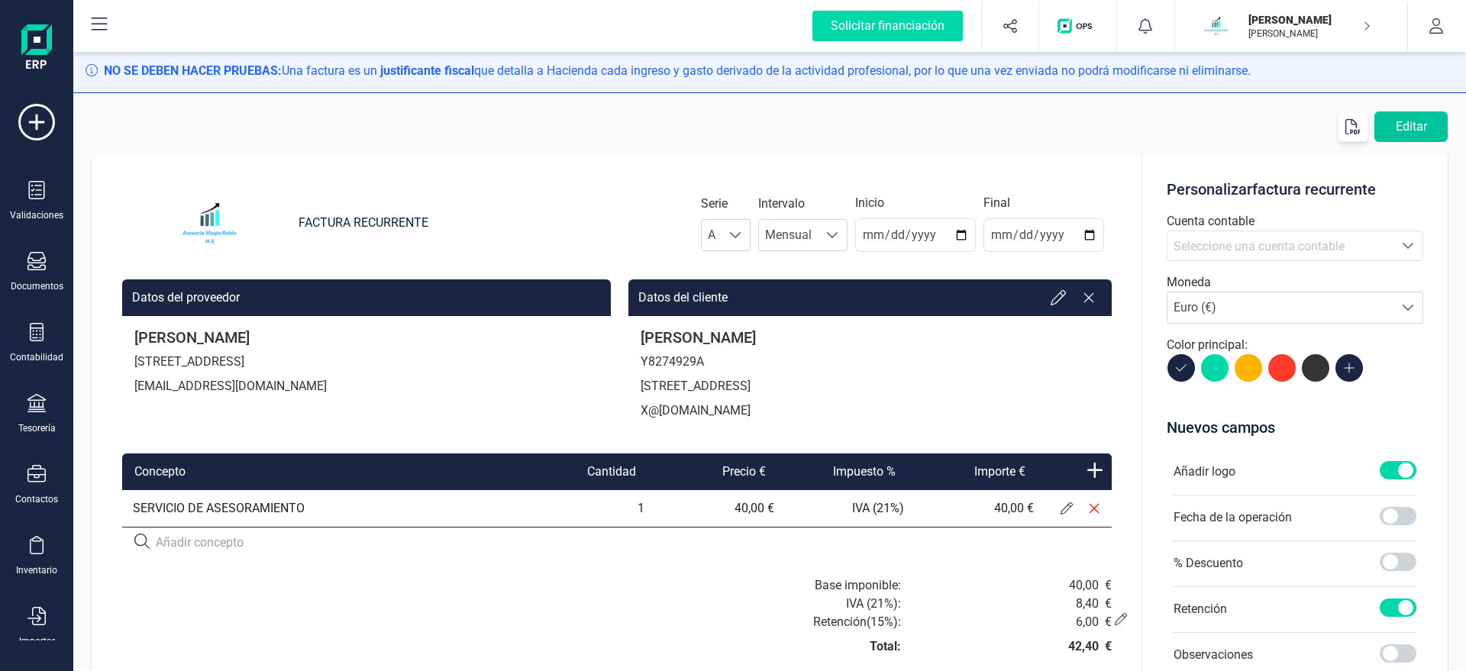
click at [1402, 134] on button "Editar" at bounding box center [1410, 126] width 73 height 31
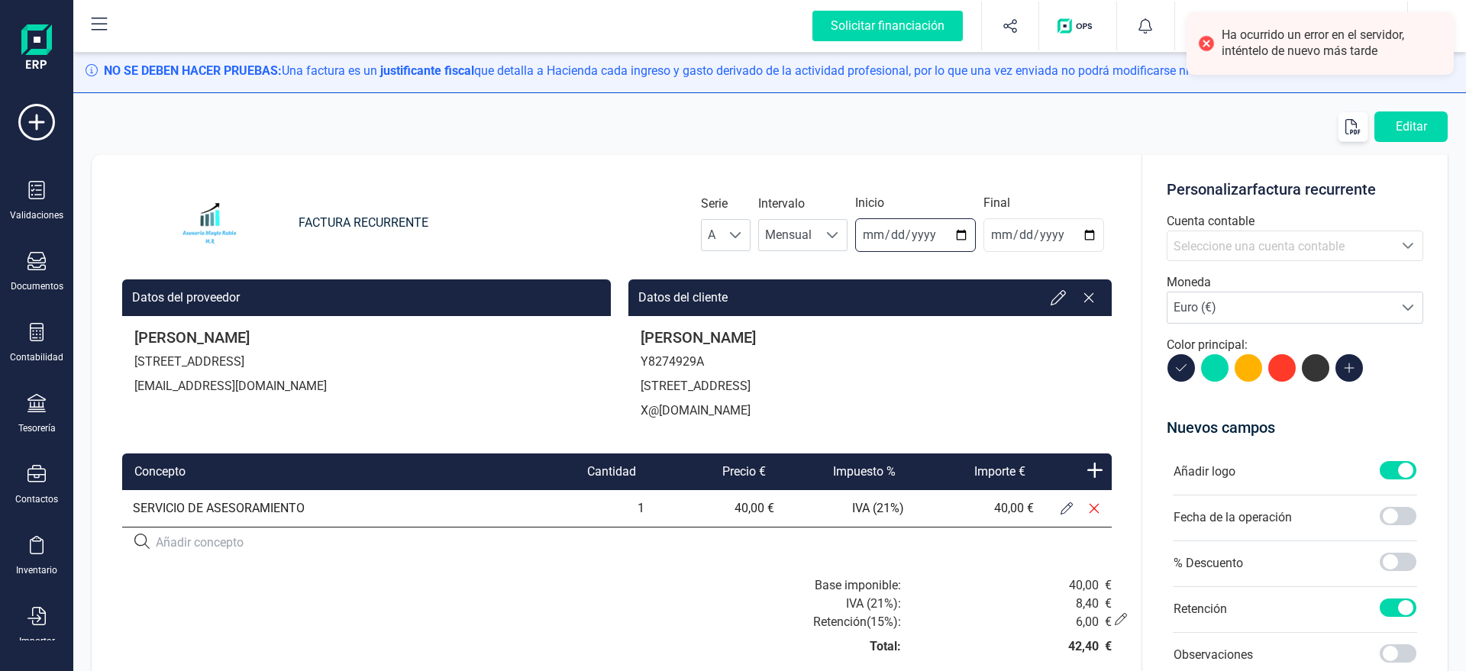
click at [886, 236] on input "[DATE]" at bounding box center [915, 235] width 121 height 34
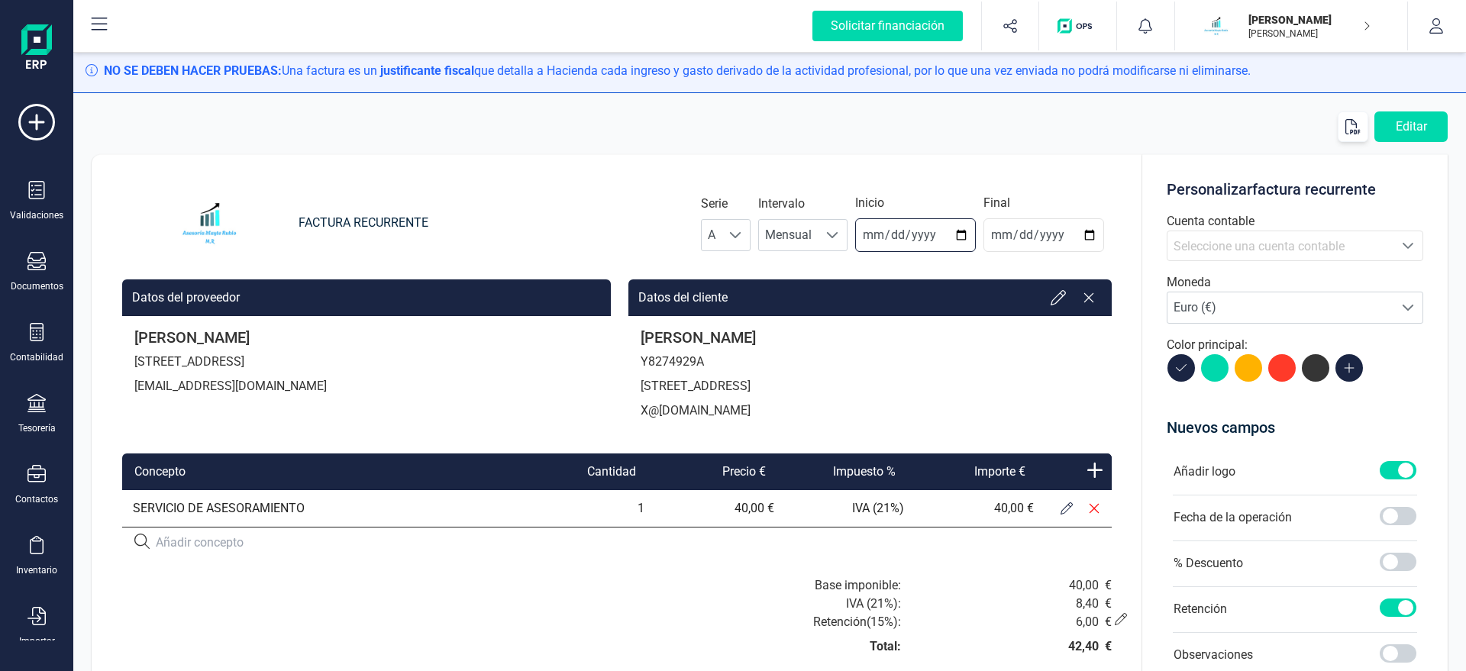
type input "[DATE]"
click at [1399, 124] on button "Editar" at bounding box center [1410, 126] width 73 height 31
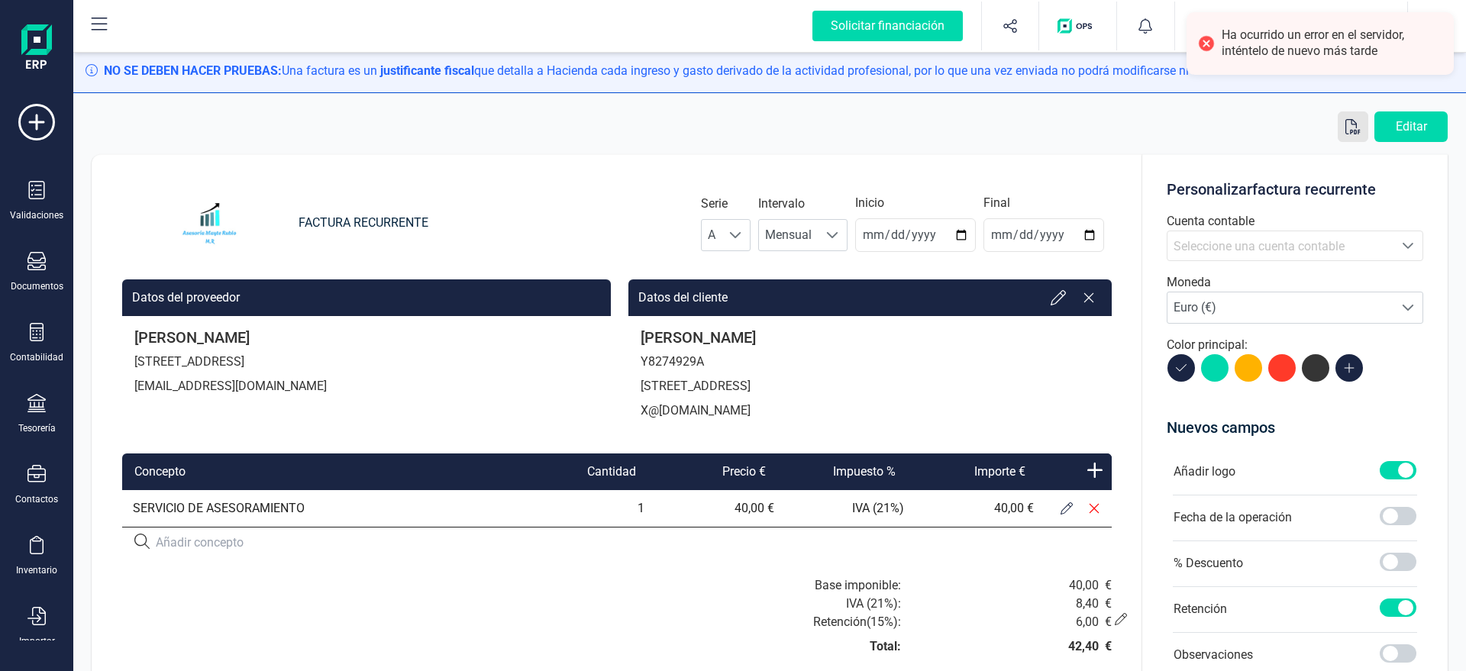
click at [1347, 127] on icon "button" at bounding box center [1352, 126] width 15 height 15
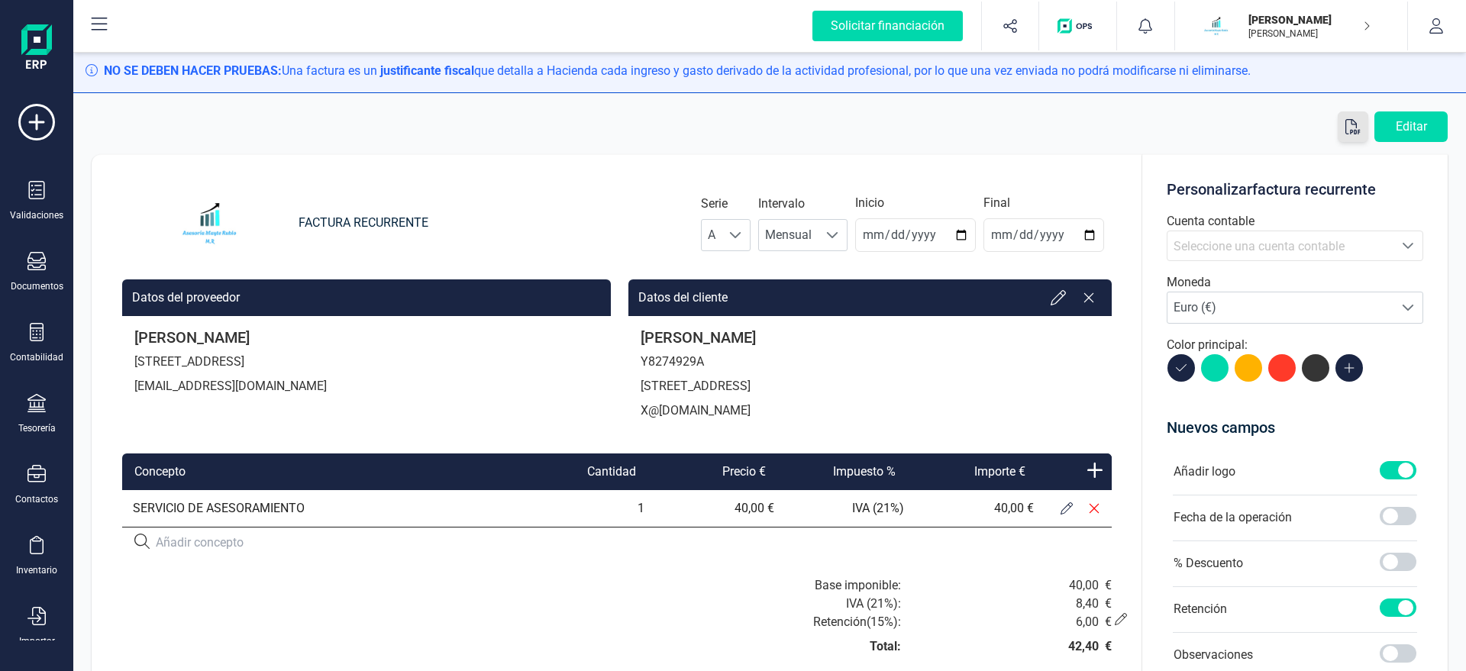
click at [747, 136] on div "Editar" at bounding box center [770, 126] width 1356 height 31
click at [1228, 237] on span "Seleccione una cuenta contable" at bounding box center [1280, 245] width 226 height 29
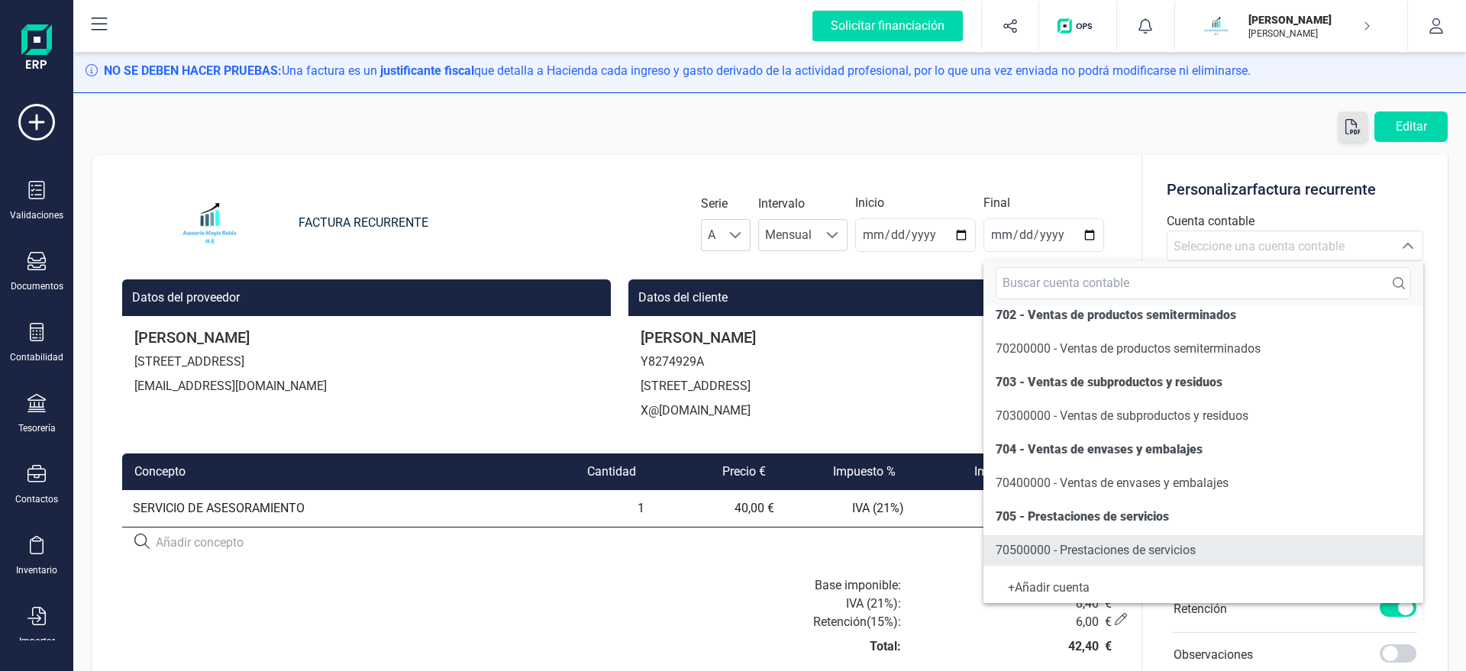
scroll to position [174, 0]
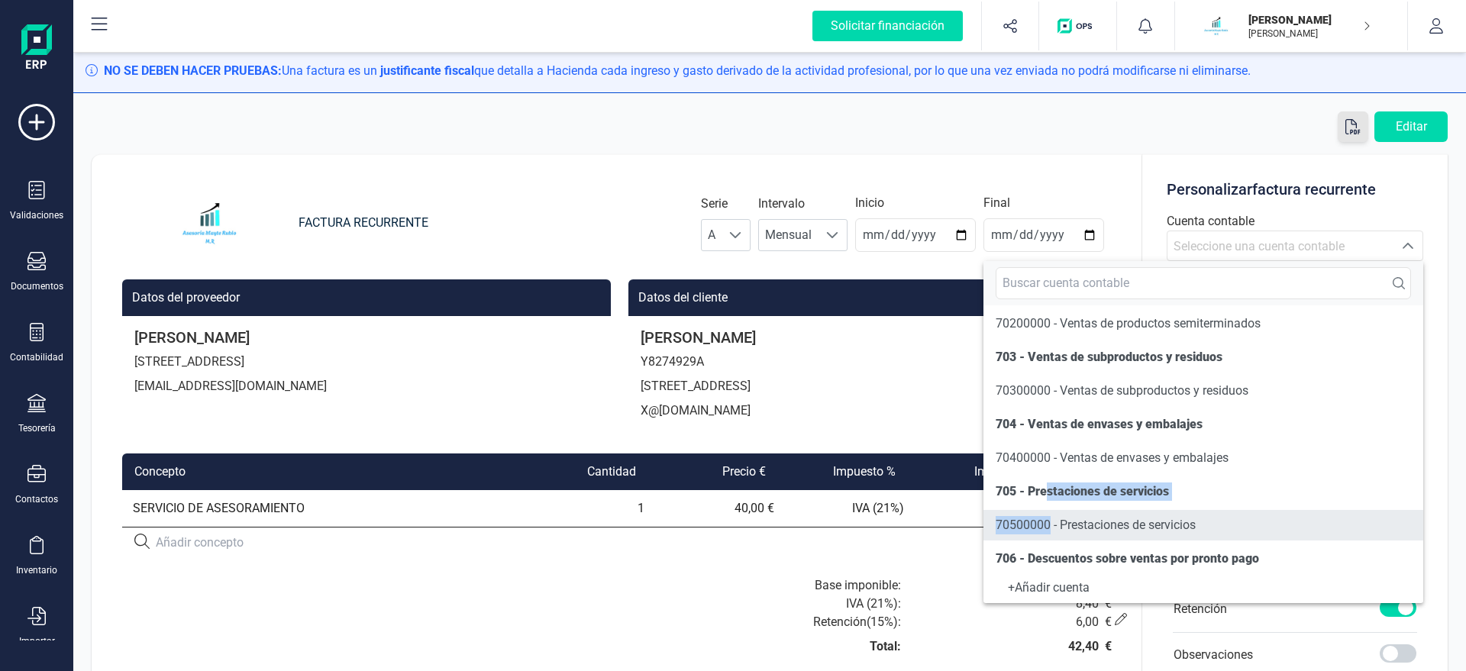
drag, startPoint x: 1047, startPoint y: 493, endPoint x: 1049, endPoint y: 526, distance: 32.9
click at [1049, 526] on span "70500000 - Prestaciones de servicios" at bounding box center [1096, 525] width 200 height 15
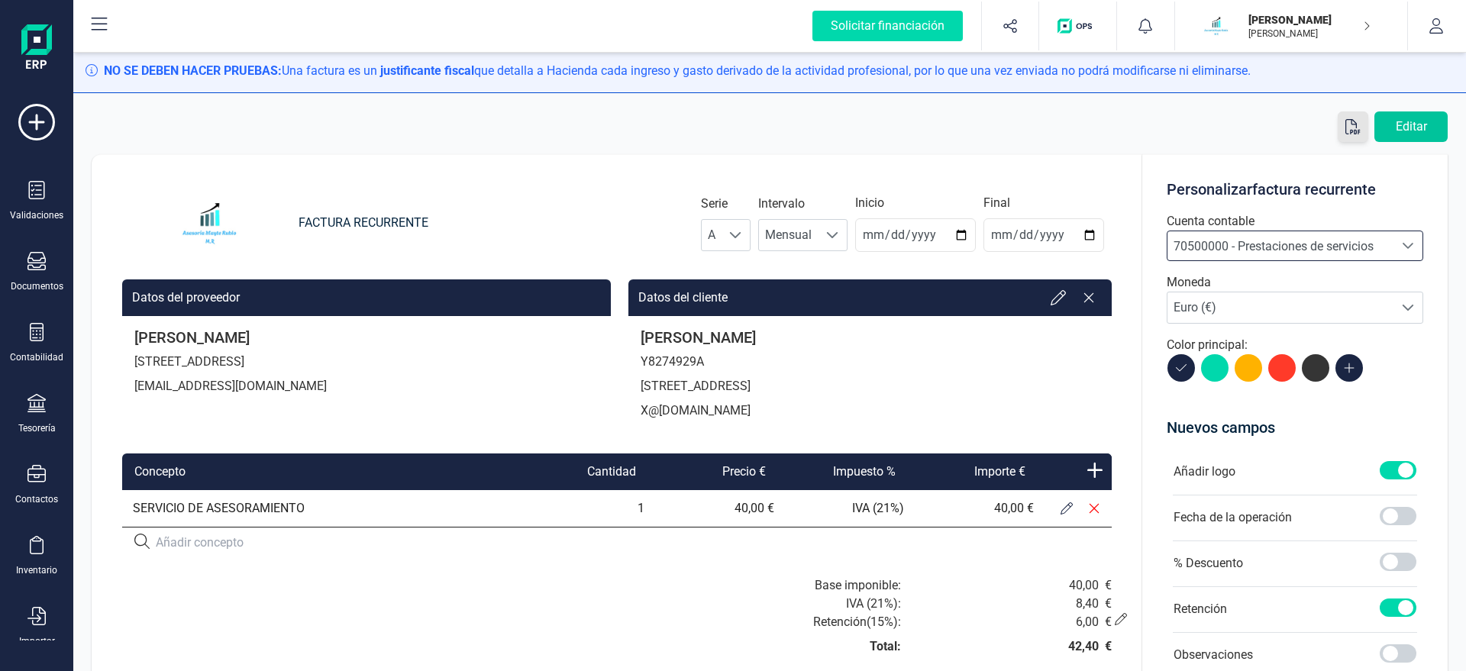
click at [1396, 127] on button "Editar" at bounding box center [1410, 126] width 73 height 31
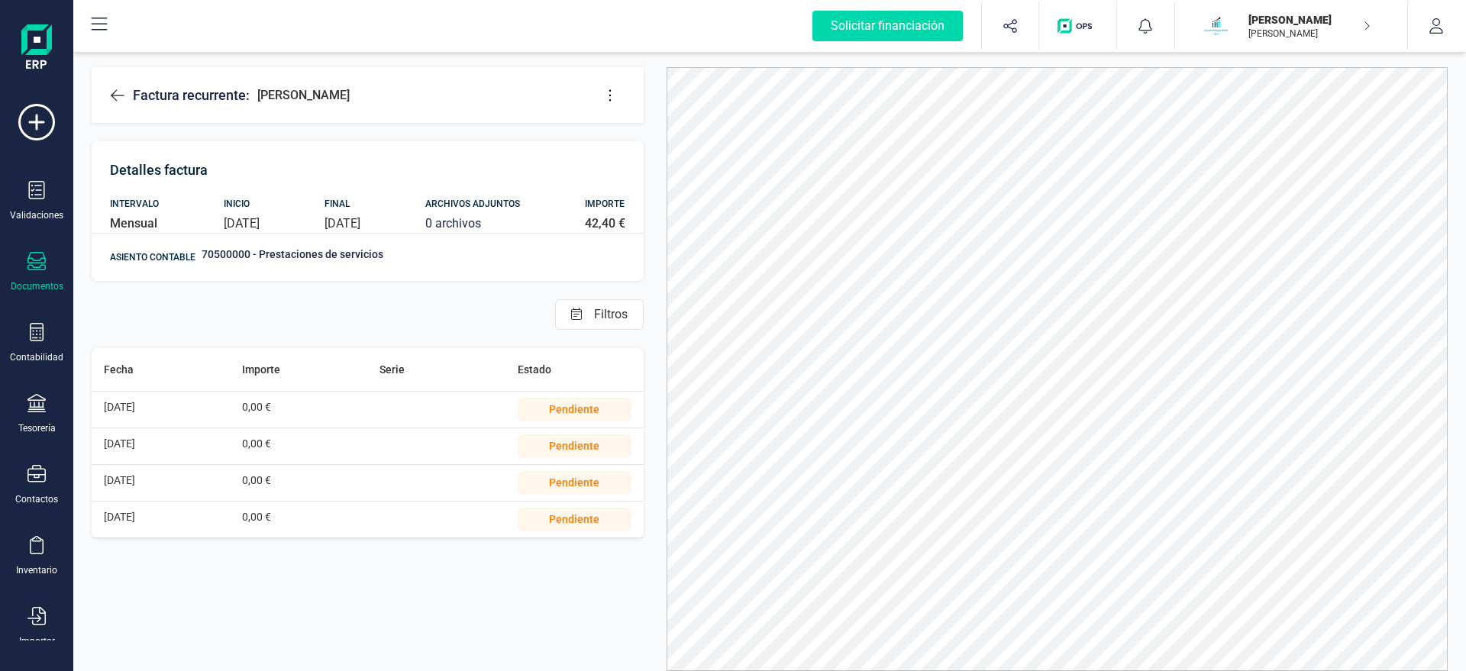
click at [28, 273] on div "Documentos" at bounding box center [36, 272] width 61 height 40
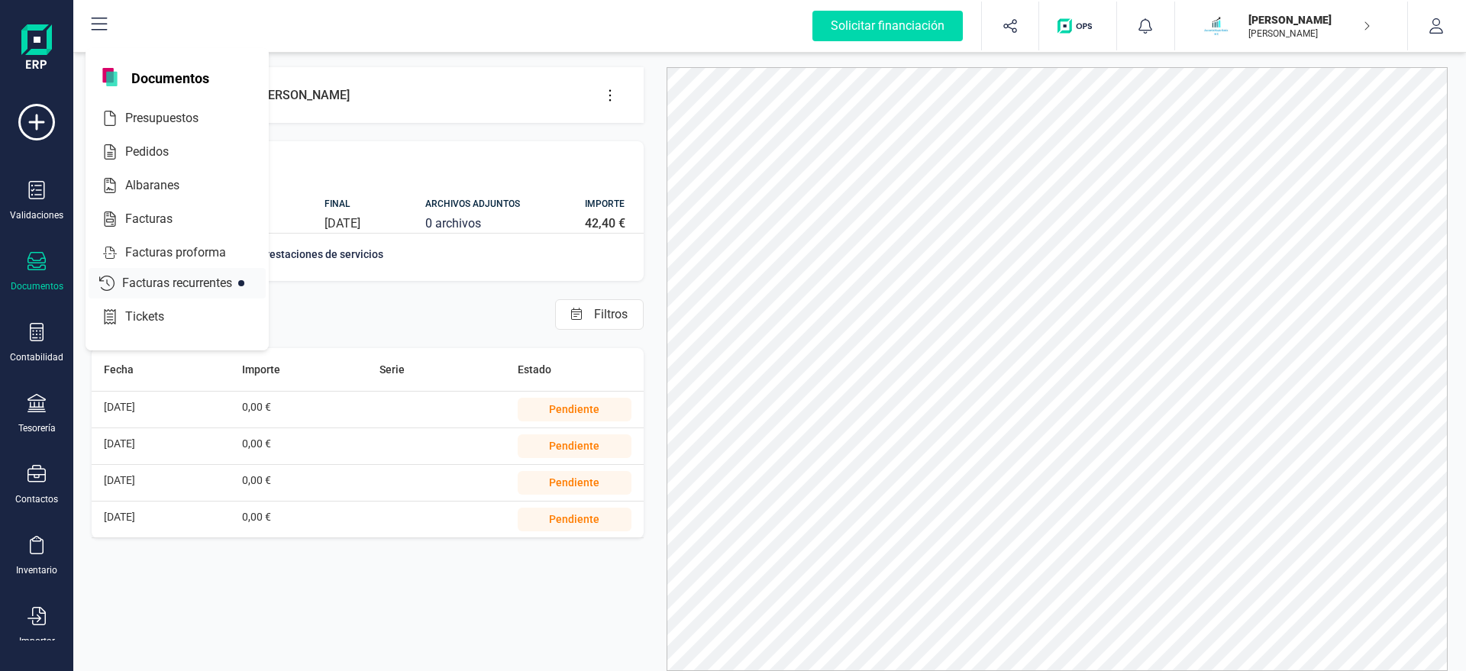
click at [179, 282] on span "Facturas recurrentes" at bounding box center [188, 283] width 144 height 18
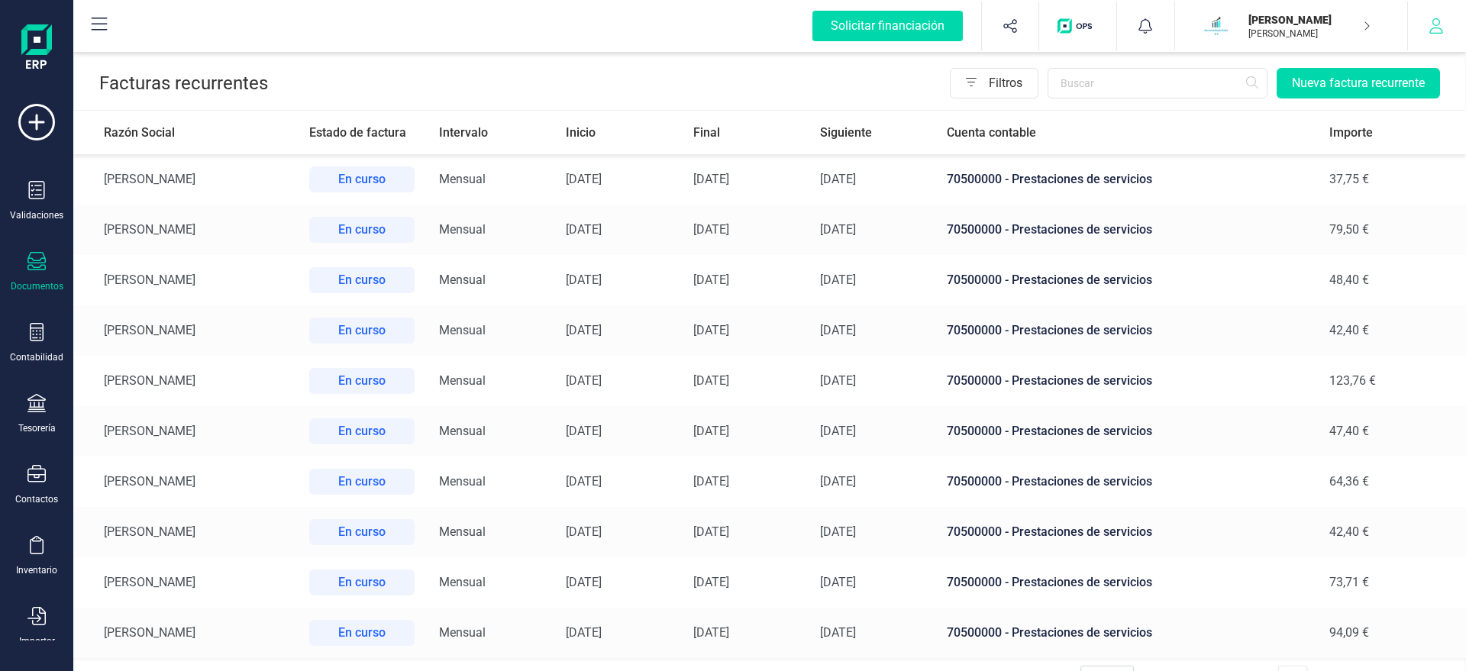
click at [1437, 33] on icon "button" at bounding box center [1436, 25] width 14 height 15
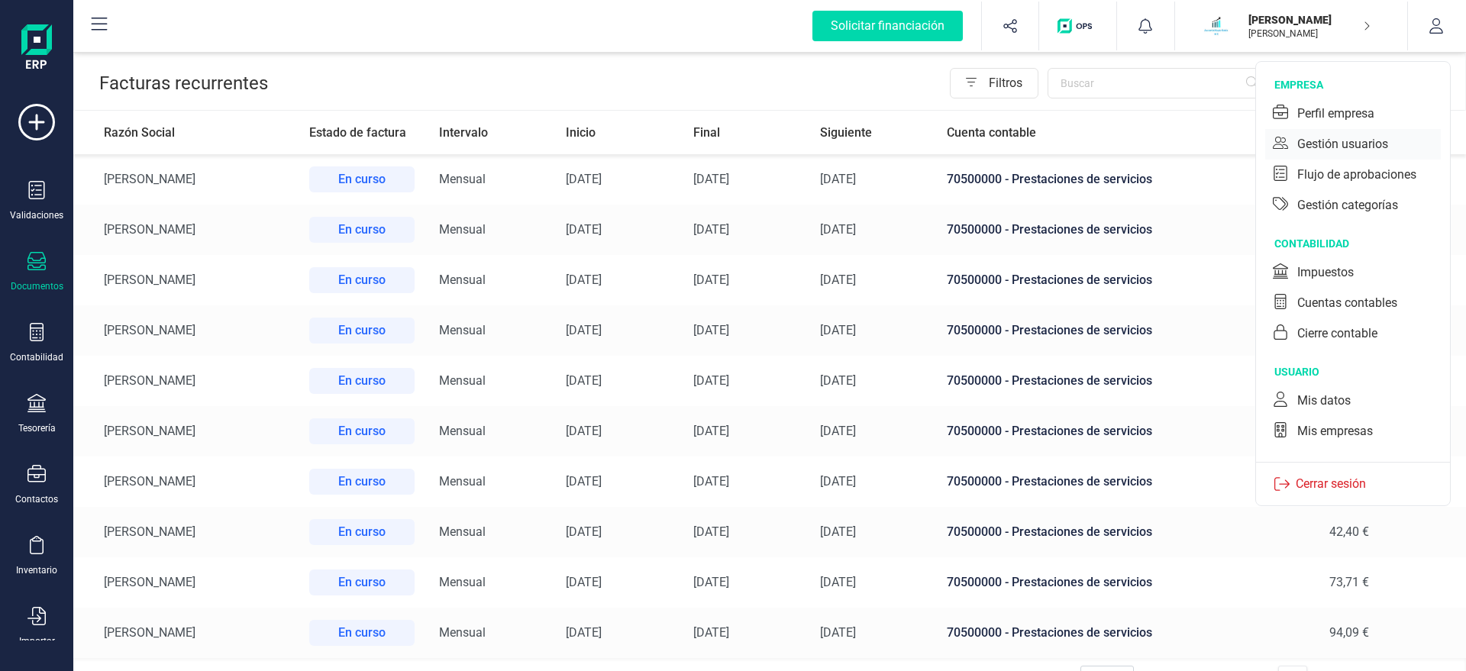
click at [1343, 141] on div "Gestión usuarios" at bounding box center [1342, 144] width 91 height 18
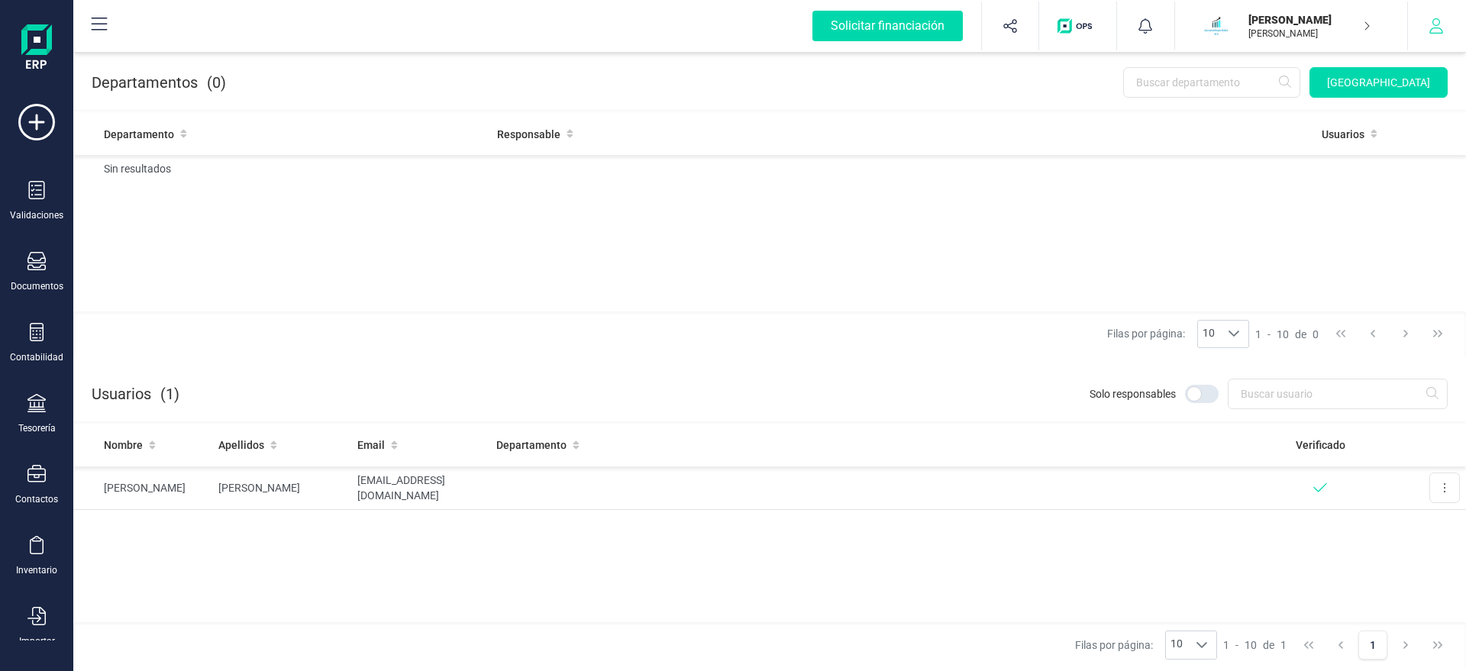
click at [1435, 25] on icon "button" at bounding box center [1436, 25] width 14 height 15
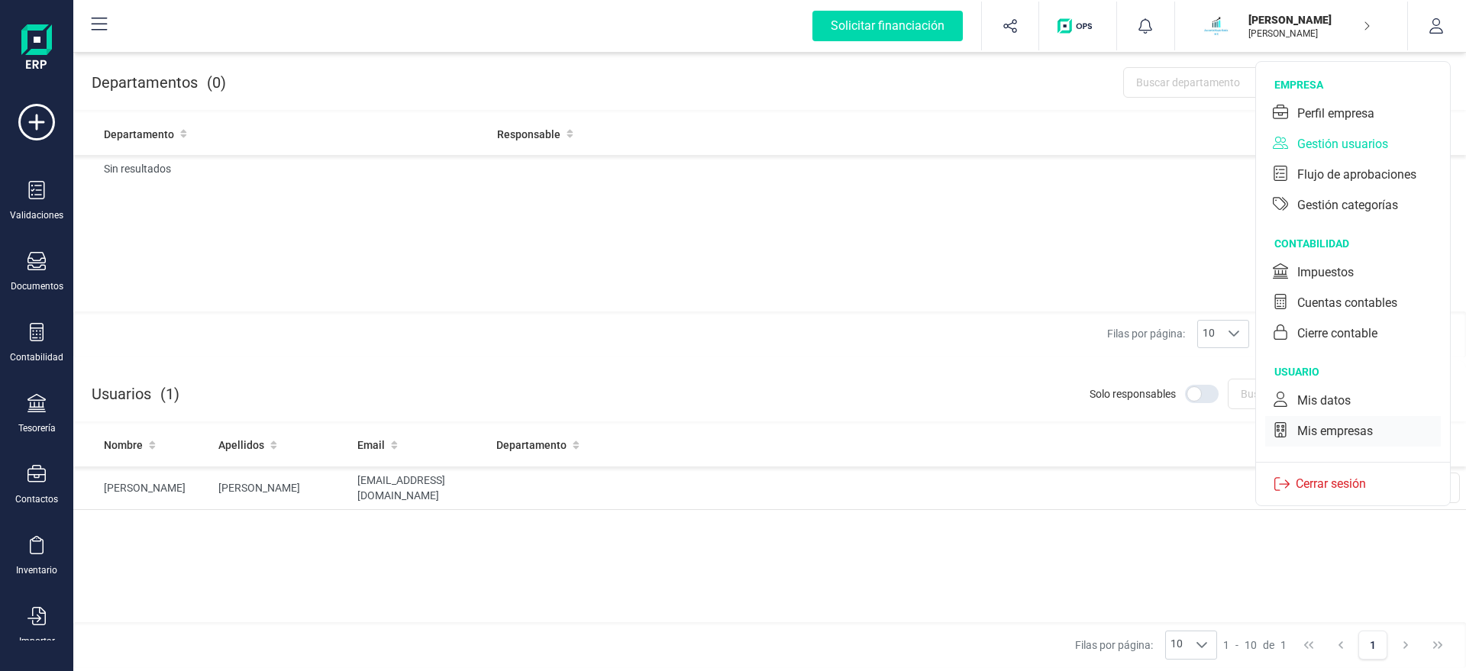
click at [1332, 431] on div "Mis empresas" at bounding box center [1335, 431] width 76 height 18
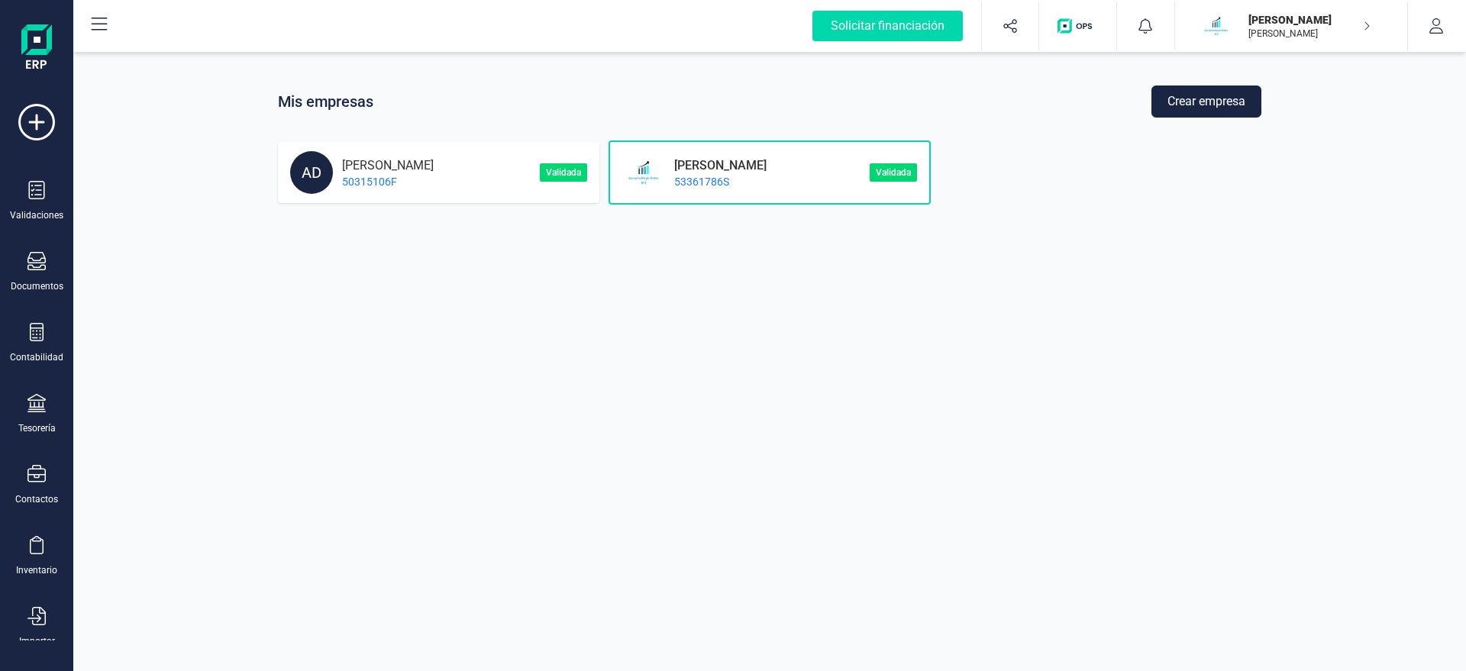
click at [434, 174] on p "50315106F" at bounding box center [383, 181] width 101 height 15
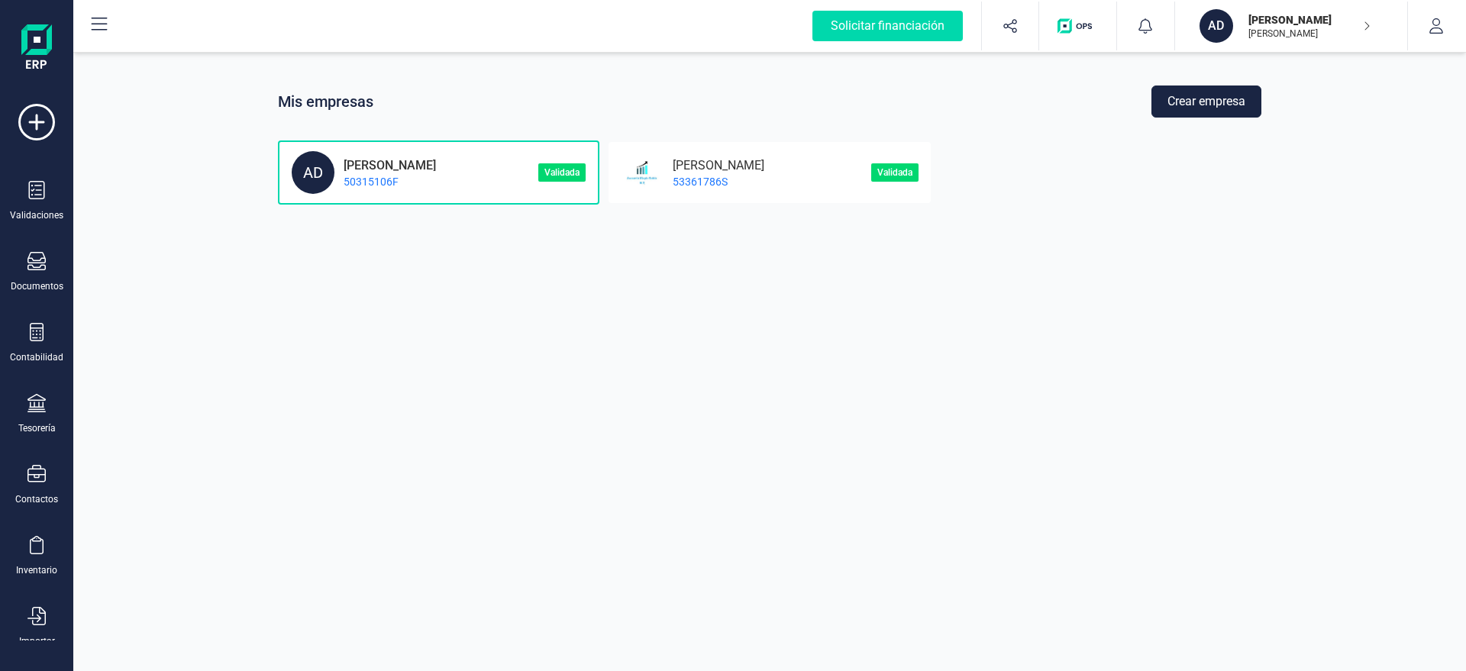
click at [338, 176] on p "50315106F" at bounding box center [385, 181] width 102 height 15
click at [436, 166] on p "[PERSON_NAME]" at bounding box center [385, 164] width 102 height 15
click at [570, 169] on p "Validada" at bounding box center [561, 172] width 47 height 18
click at [41, 263] on icon at bounding box center [36, 261] width 18 height 18
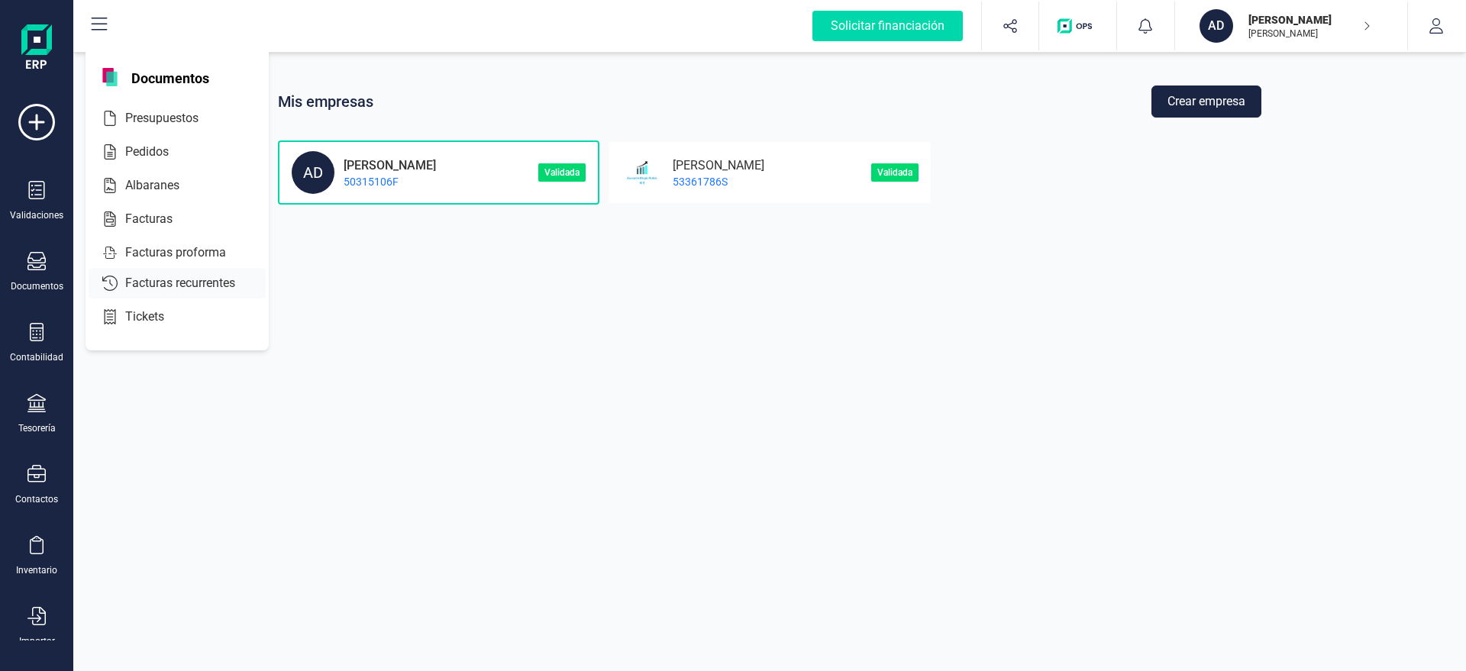
click at [215, 283] on span "Facturas recurrentes" at bounding box center [191, 283] width 144 height 18
